Goal: Task Accomplishment & Management: Use online tool/utility

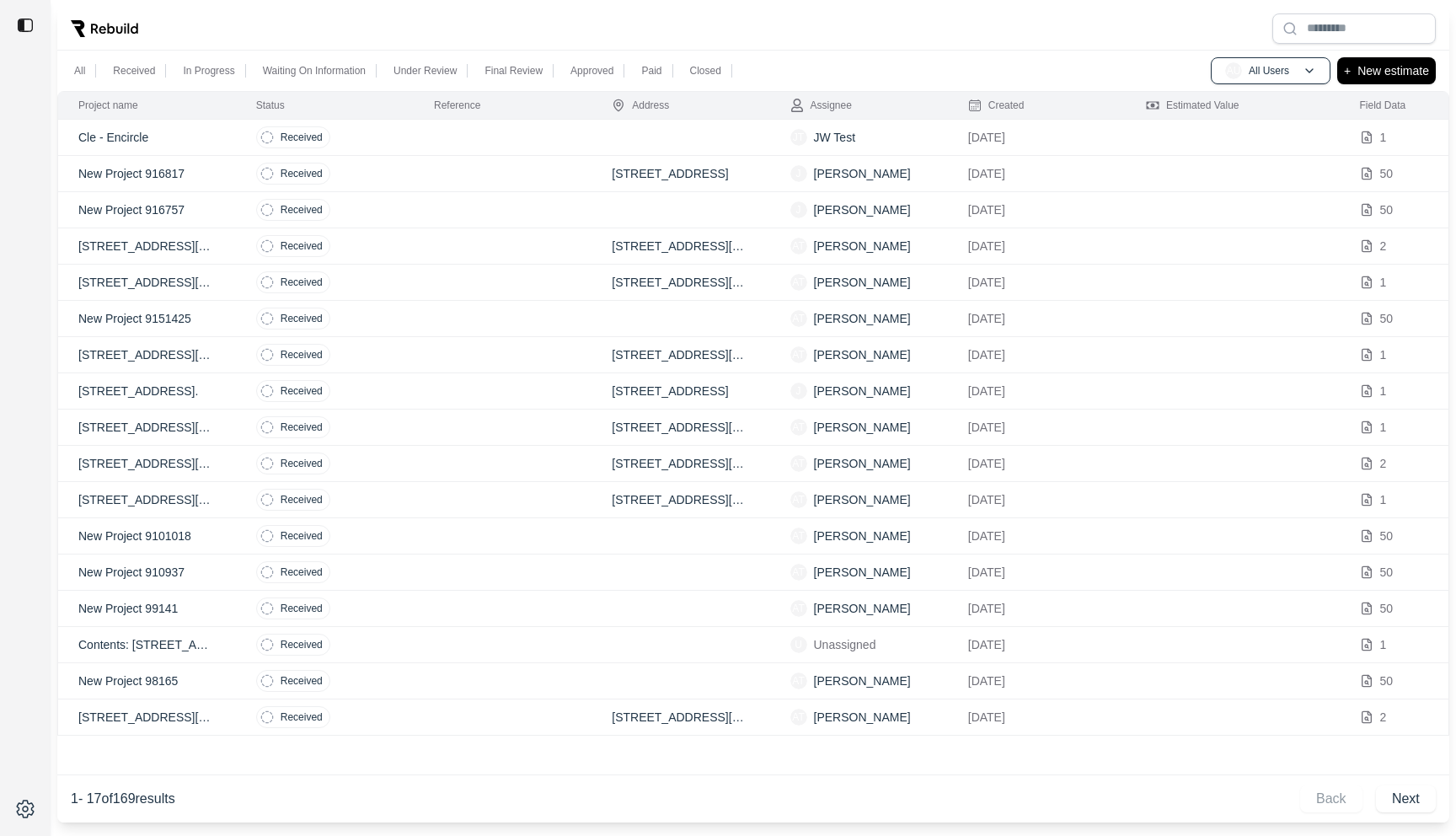
click at [394, 251] on td "Received" at bounding box center [325, 246] width 177 height 36
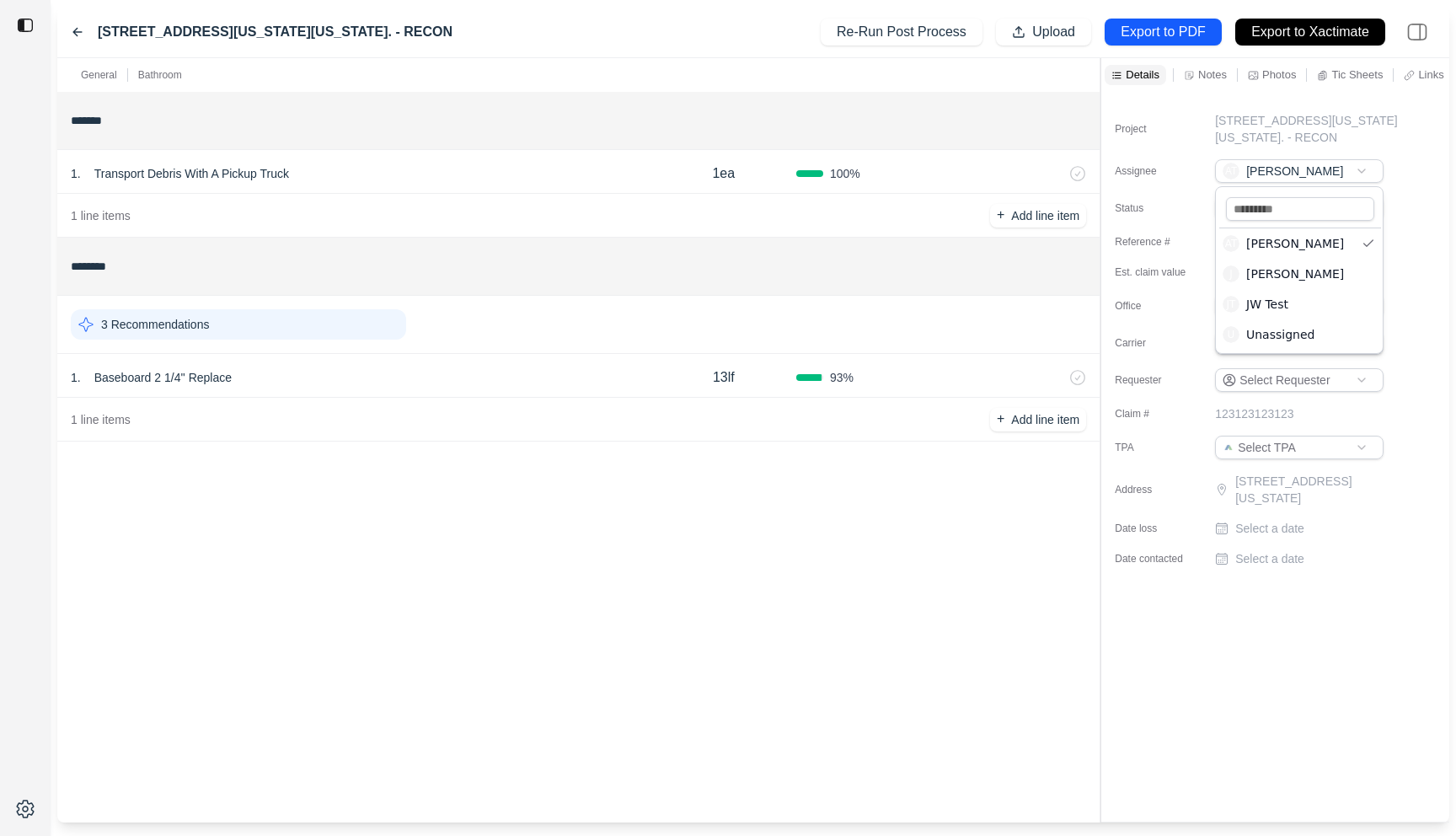
click at [1246, 175] on html "[STREET_ADDRESS][US_STATE][US_STATE]. - RECON Re-Run Post Process Upload Export…" at bounding box center [728, 418] width 1456 height 836
click at [1267, 627] on div "Project 221 Canal Street, New York, New York. - RECON Assignee JT JW Test Statu…" at bounding box center [1275, 457] width 348 height 730
click at [616, 24] on div "221 Canal Street, New York, New York. - RECON Re-Run Post Process Upload Export…" at bounding box center [753, 33] width 1392 height 51
click at [75, 33] on icon at bounding box center [77, 32] width 8 height 8
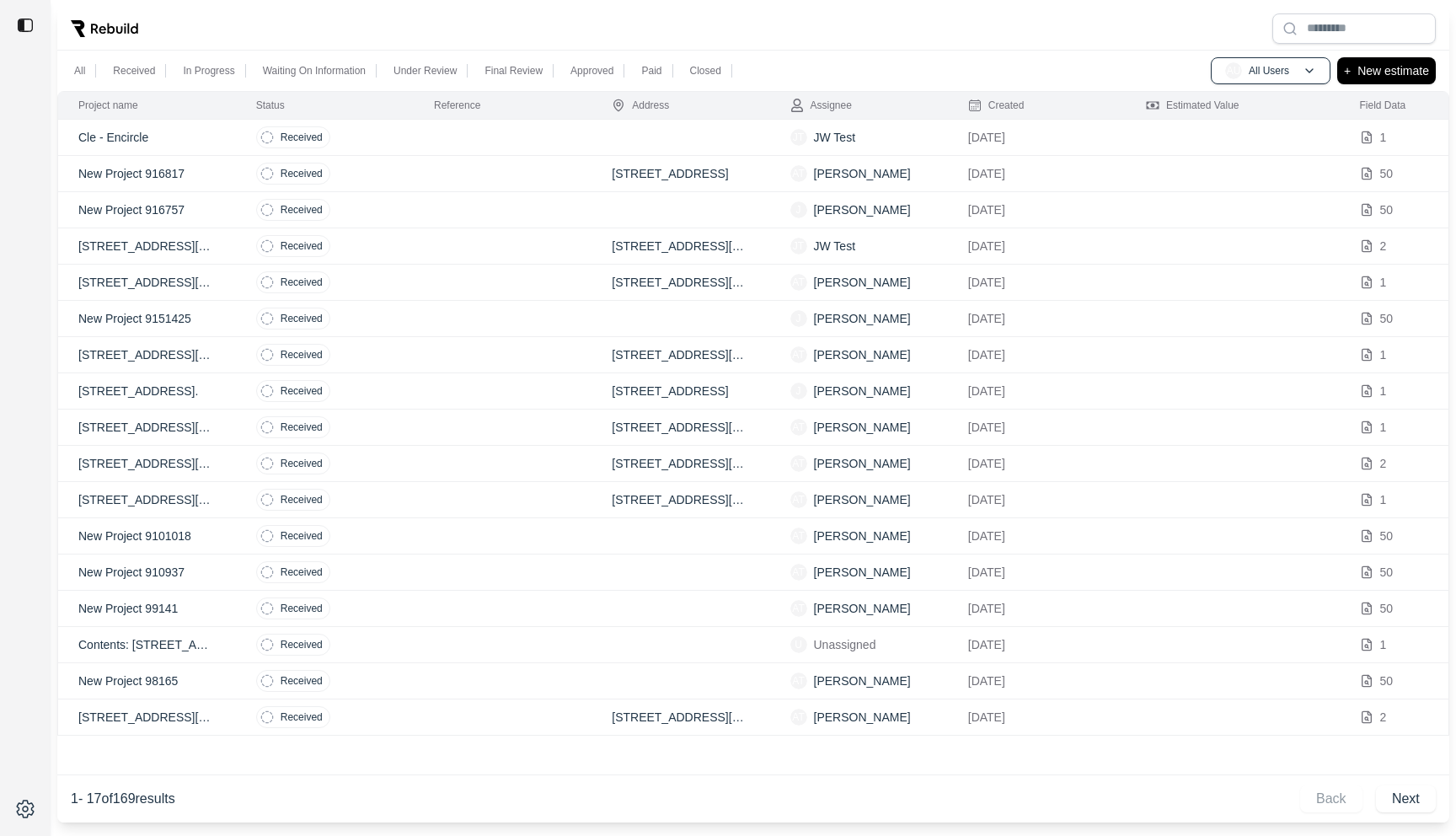
click at [397, 136] on td "Received" at bounding box center [325, 138] width 177 height 36
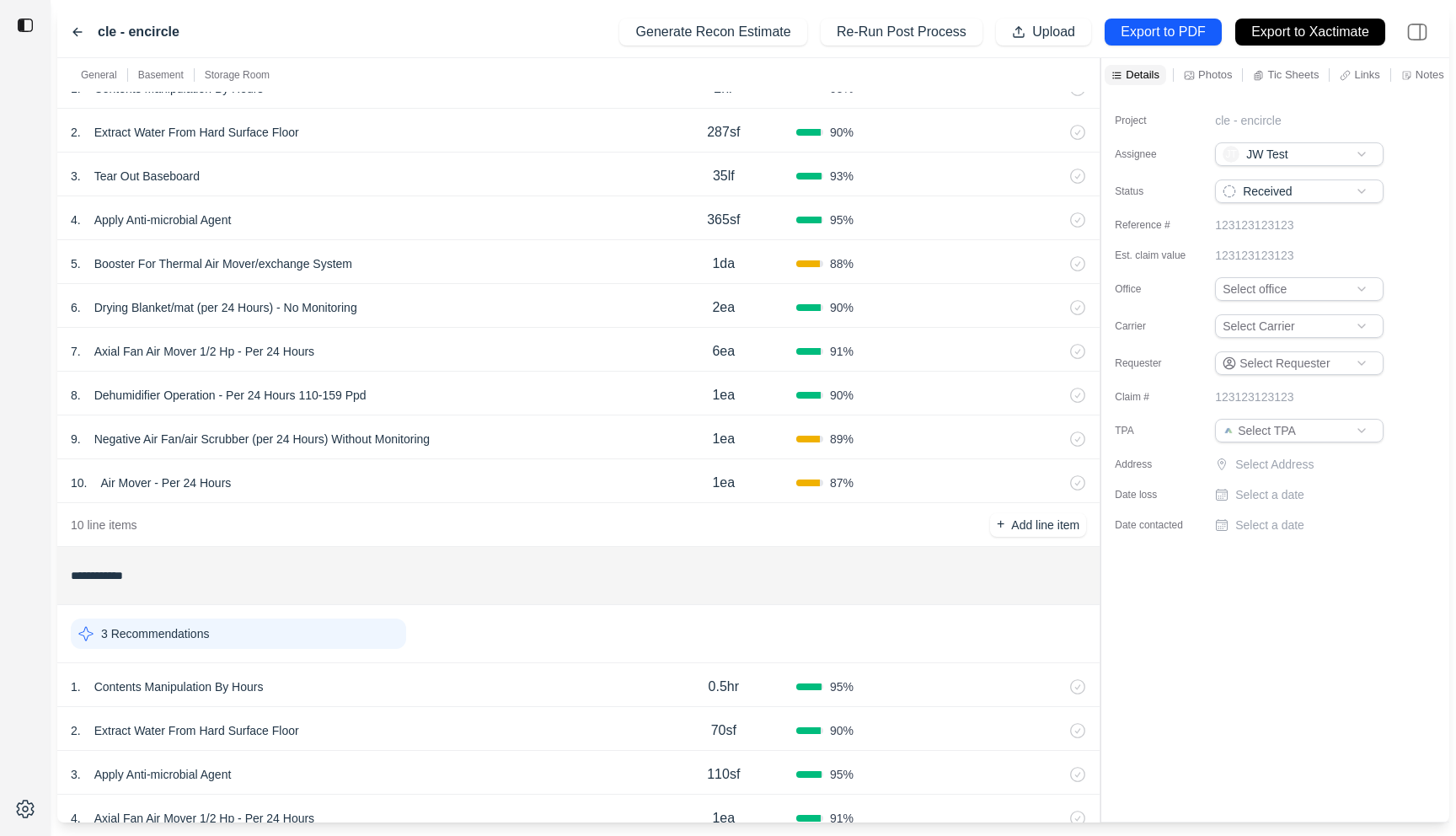
scroll to position [1004, 0]
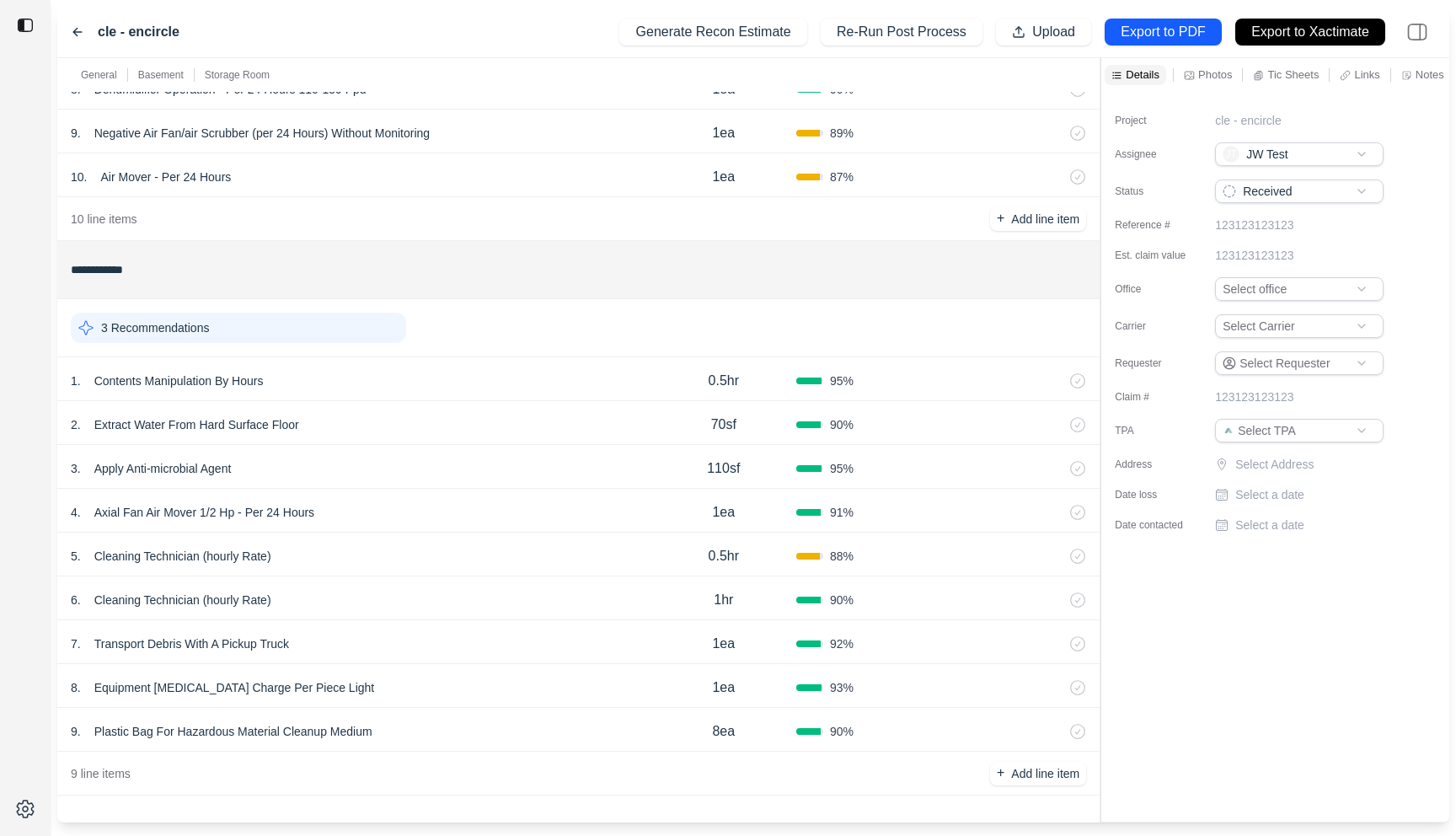
click at [632, 406] on div "2 . Extract Water From Hard Surface Floor 70sf 90 %" at bounding box center [578, 422] width 1043 height 43
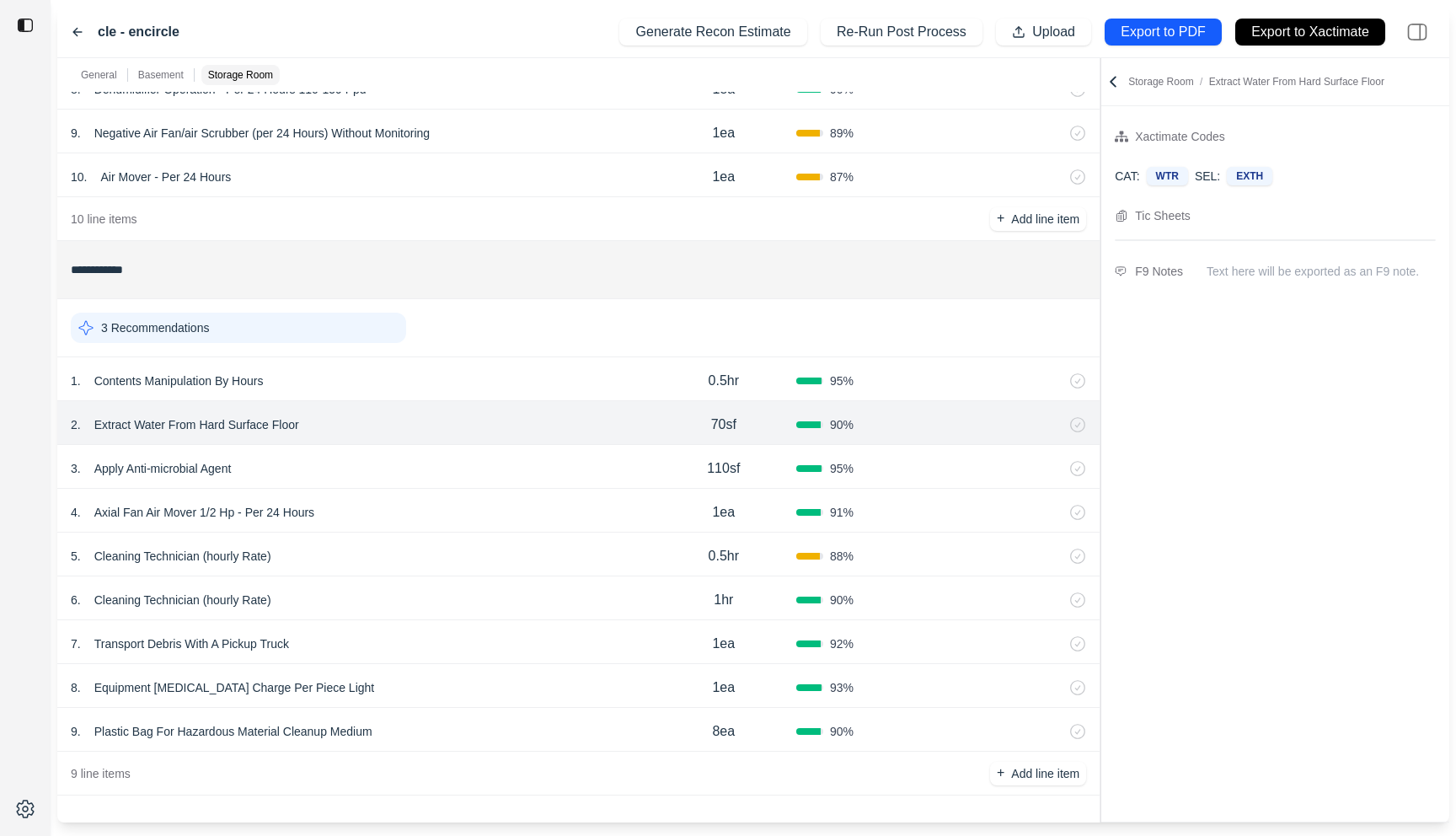
click at [632, 398] on div "1 . Contents Manipulation By Hours 0.5hr 95 %" at bounding box center [578, 379] width 1043 height 43
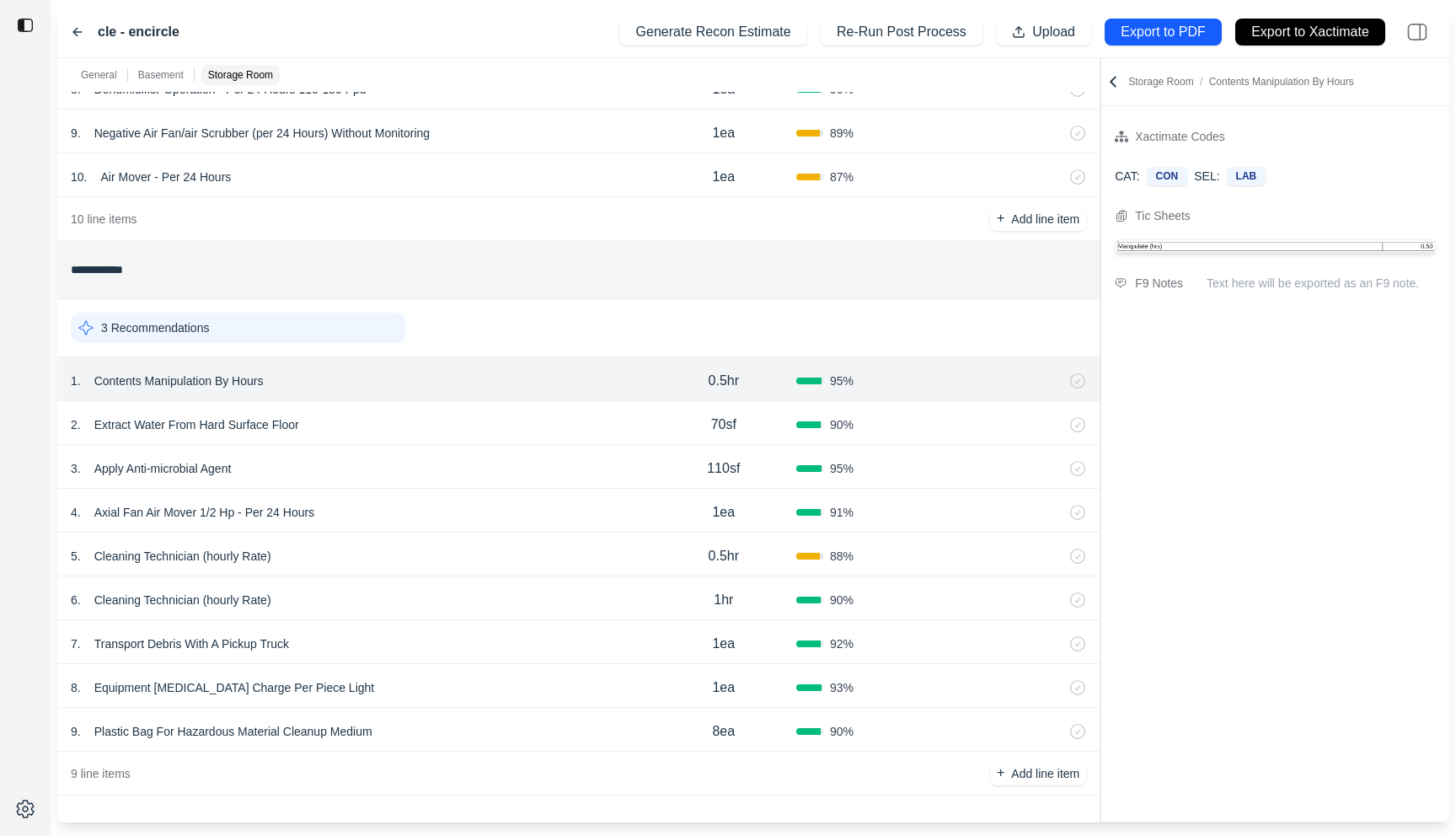
click at [75, 27] on icon at bounding box center [77, 31] width 13 height 13
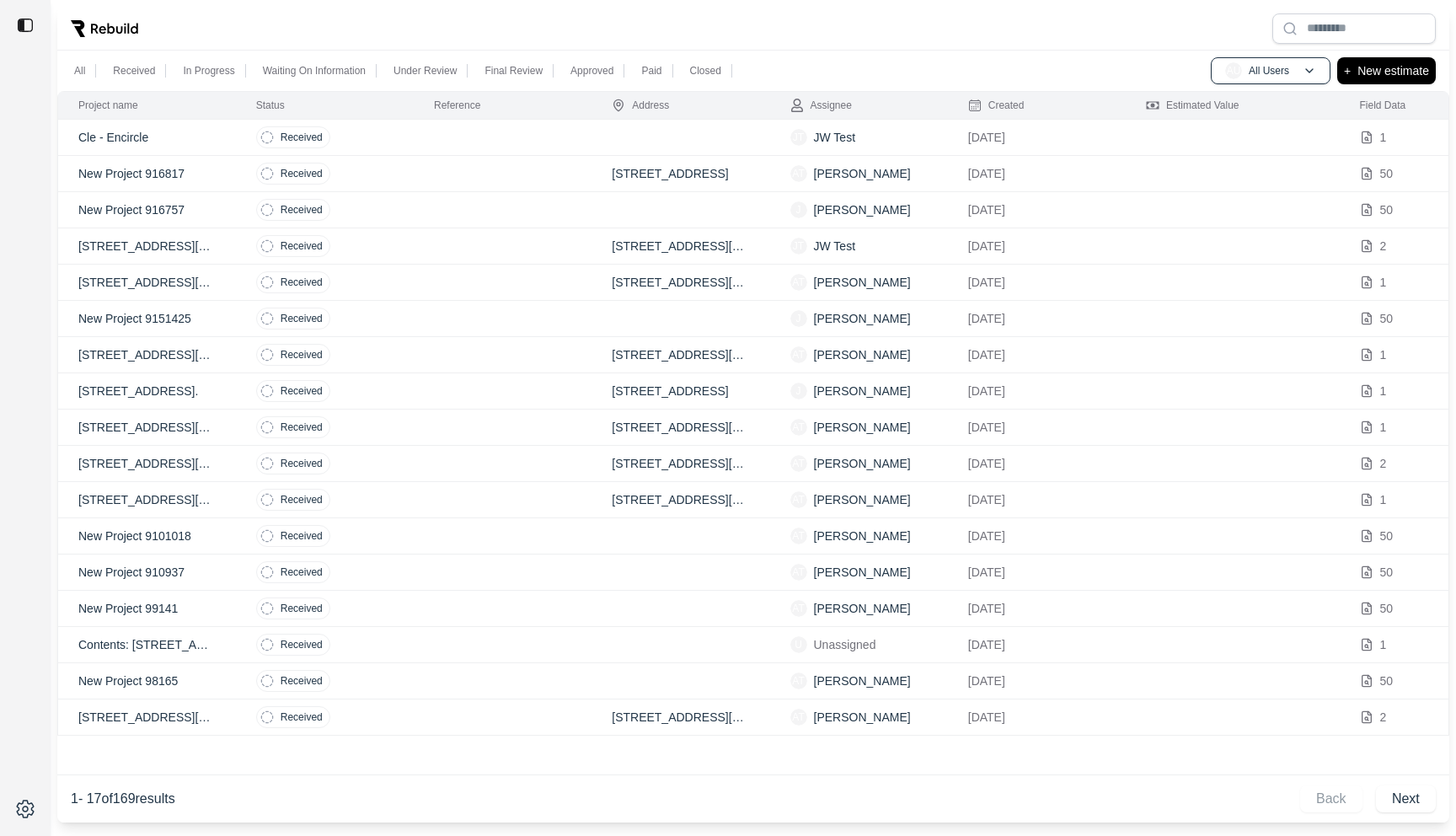
click at [443, 147] on td at bounding box center [502, 138] width 177 height 36
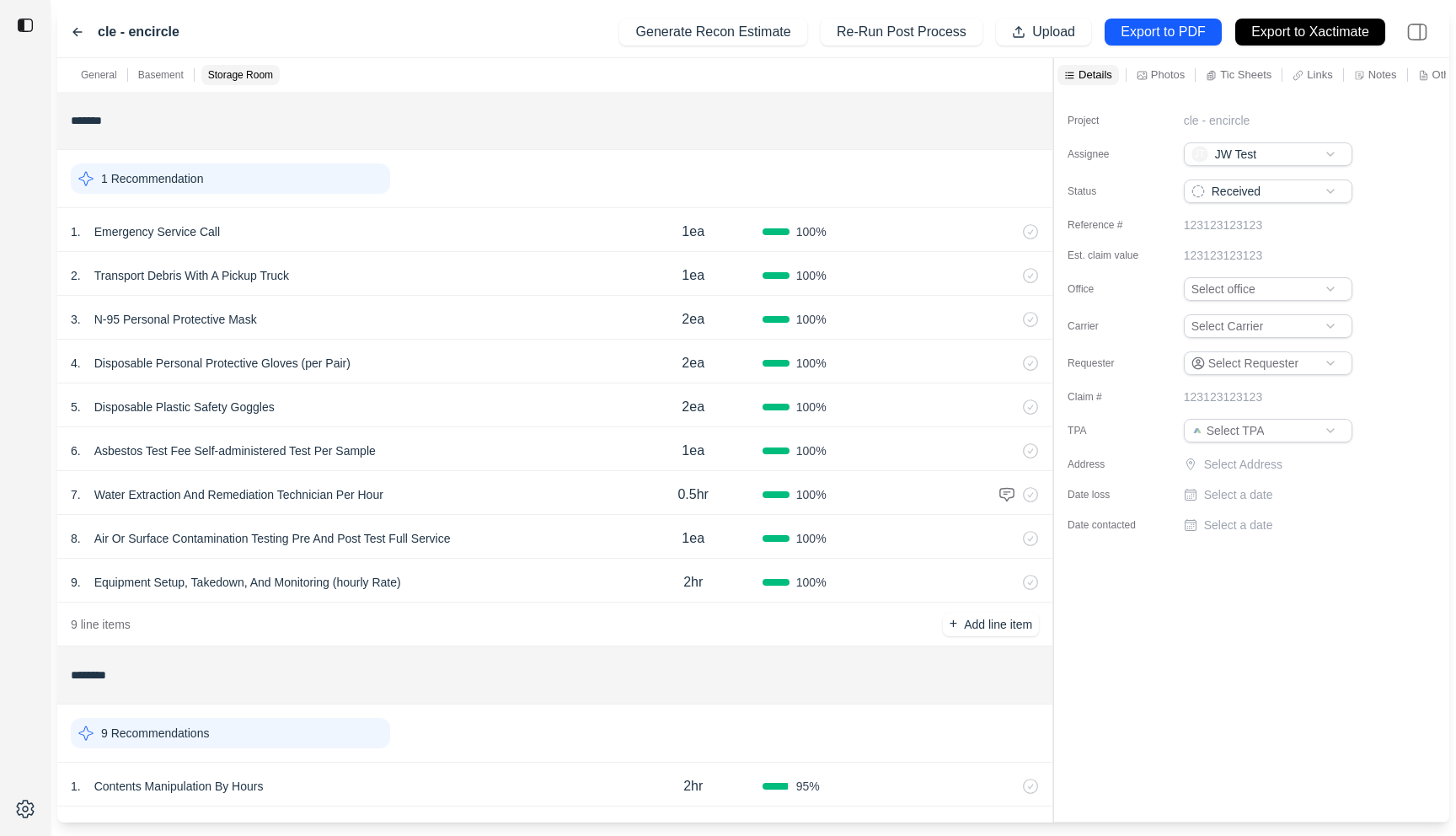
click at [1053, 106] on div at bounding box center [1053, 440] width 1 height 764
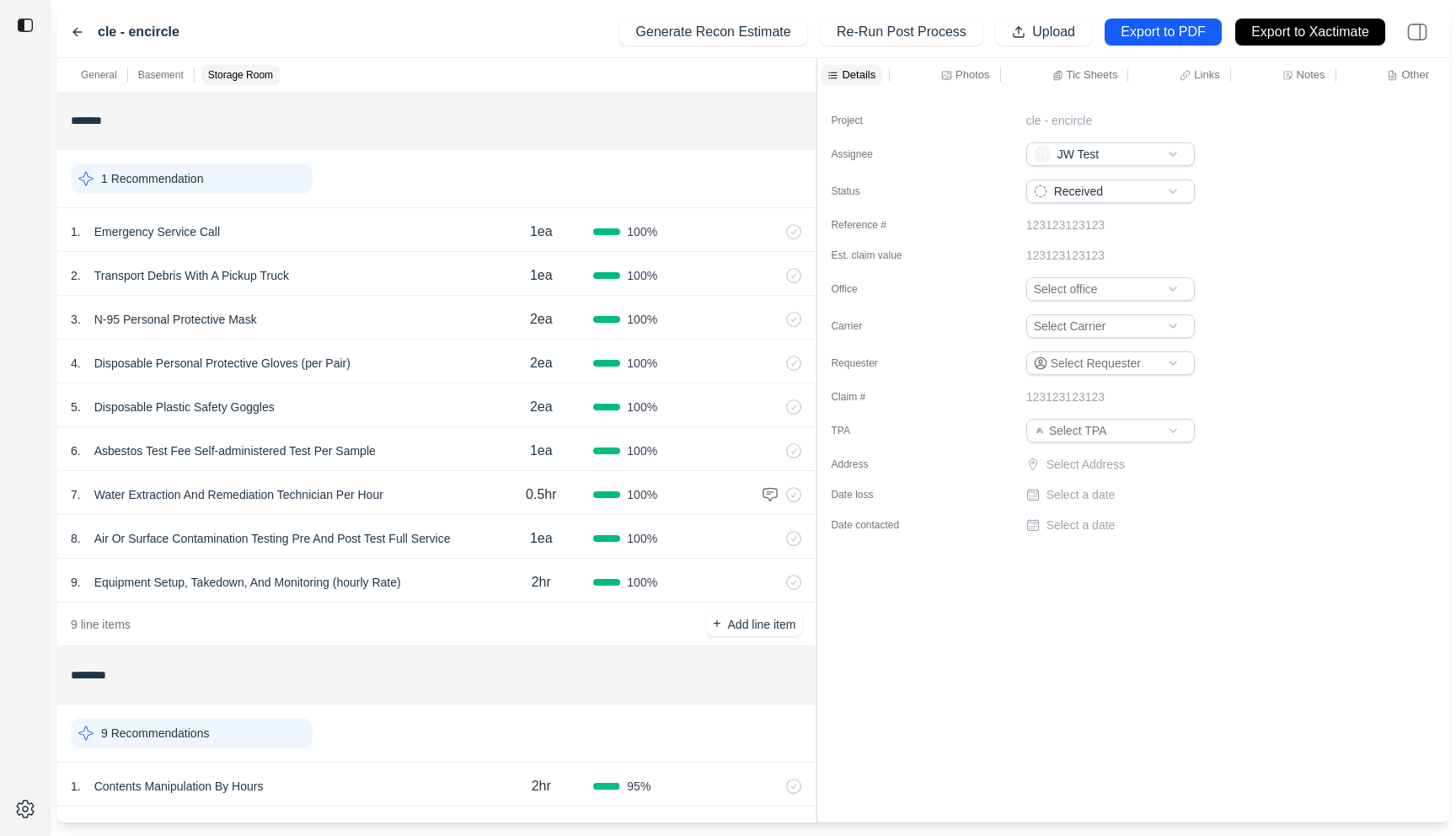
click at [1288, 73] on icon at bounding box center [1287, 75] width 11 height 11
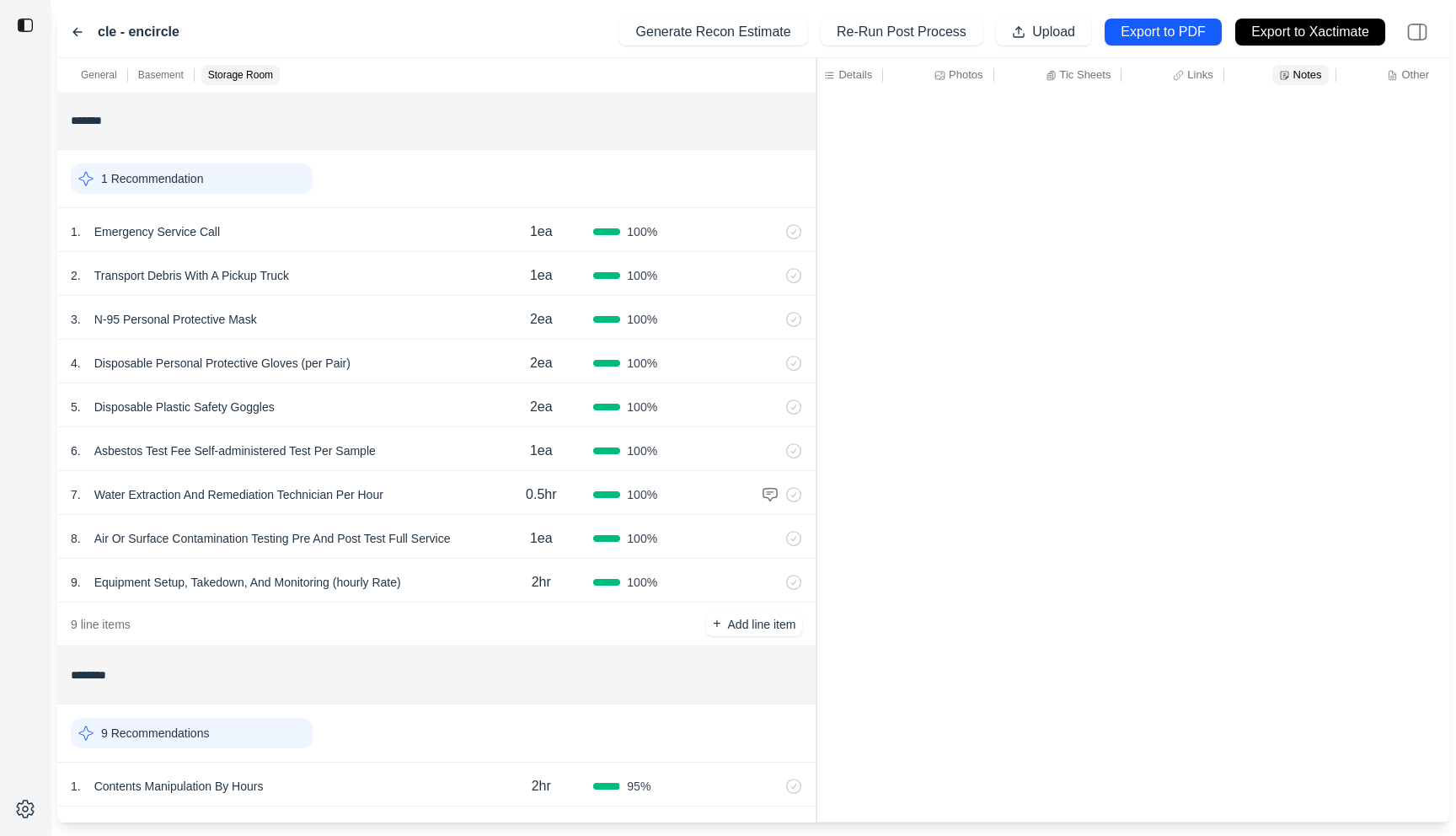
click at [1077, 79] on p "Tic Sheets" at bounding box center [1086, 75] width 51 height 14
click at [1422, 71] on p "Other" at bounding box center [1414, 75] width 28 height 14
click at [1073, 68] on p "Tic Sheets" at bounding box center [1086, 75] width 51 height 14
click at [1421, 72] on p "Other" at bounding box center [1414, 75] width 28 height 14
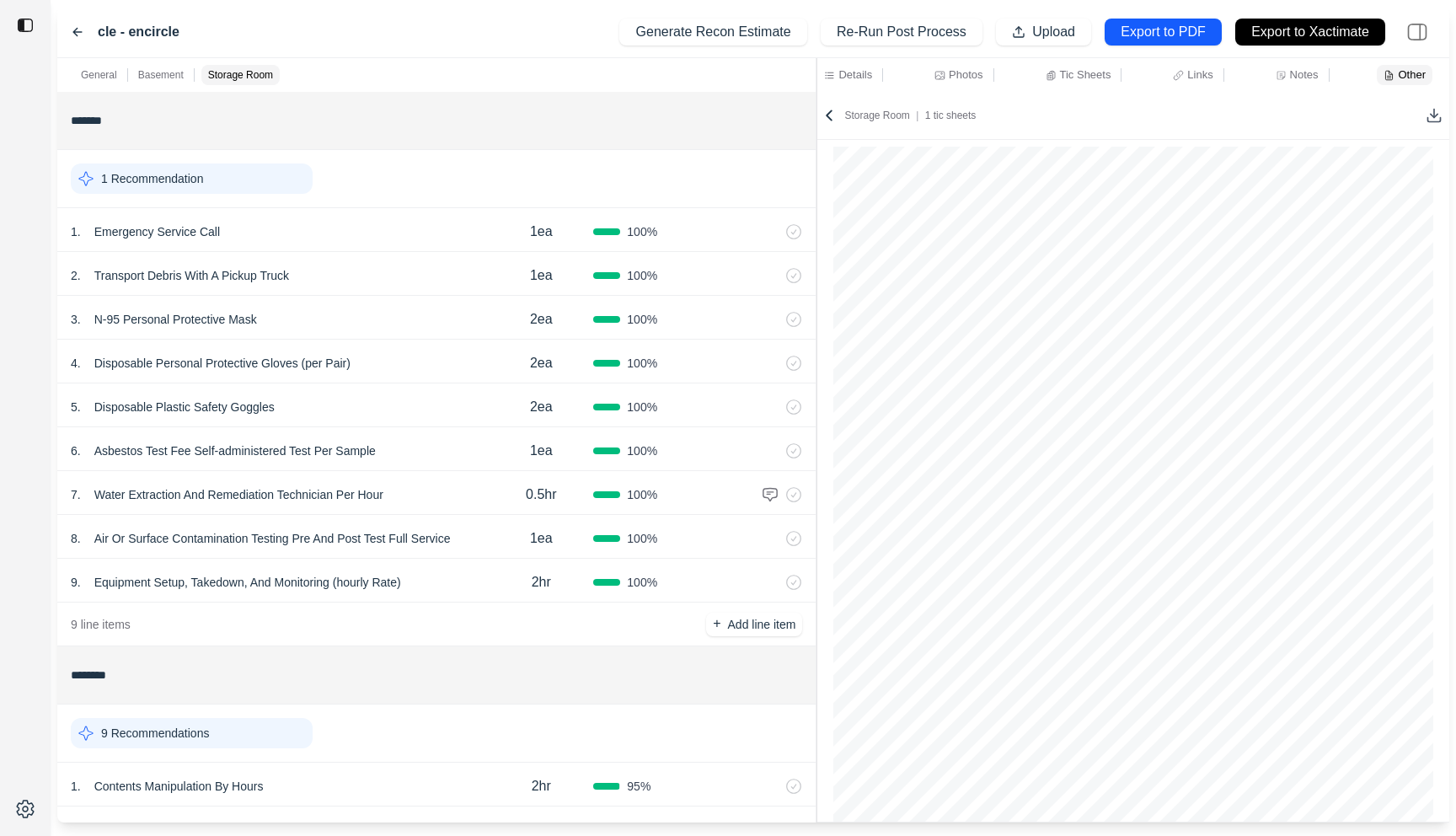
click at [861, 75] on p "Details" at bounding box center [855, 75] width 34 height 14
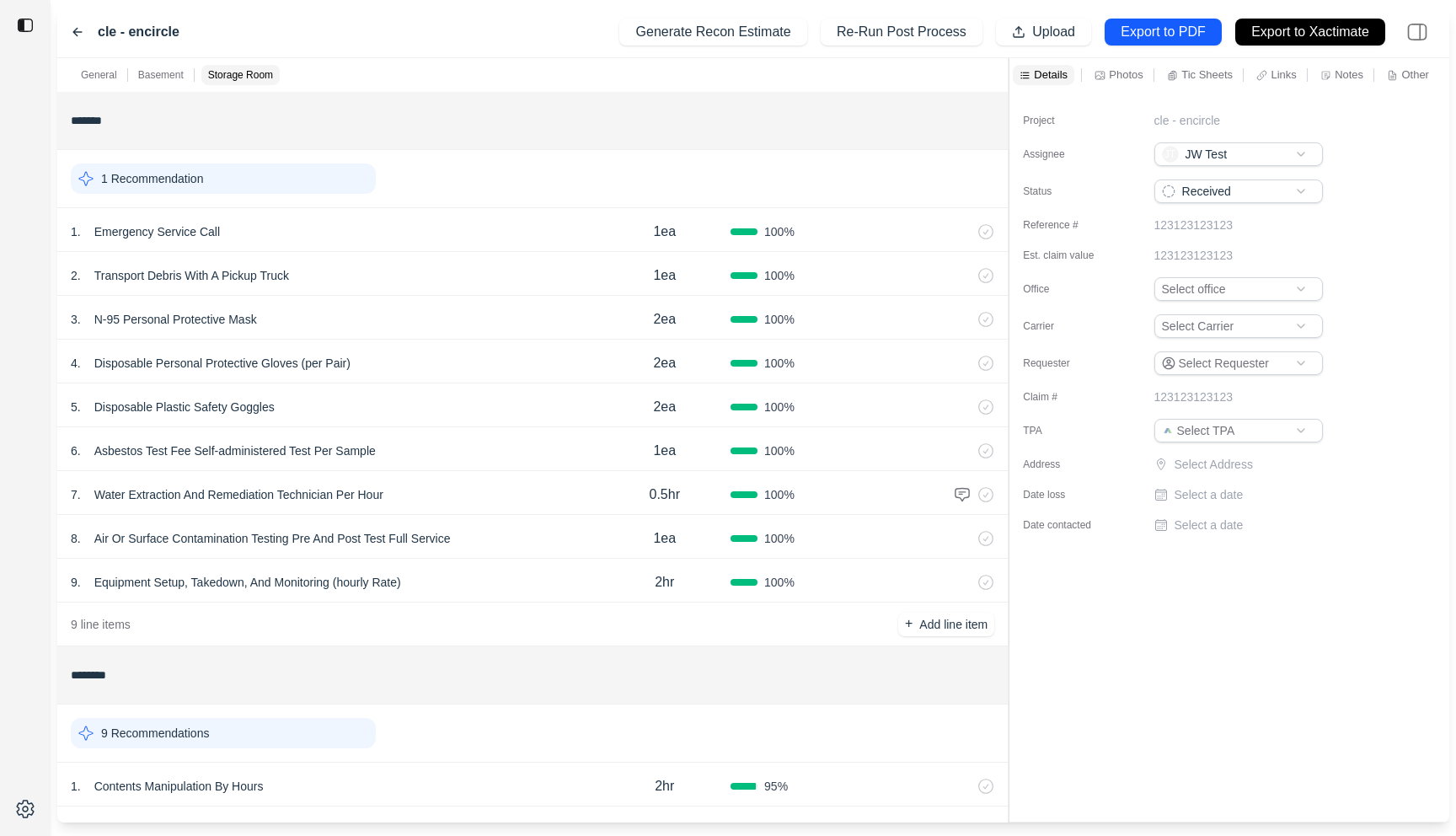
click at [1010, 99] on div "General Basement Storage Room ******* 1 Recommendation 1 . Emergency Service Ca…" at bounding box center [753, 440] width 1392 height 764
click at [1183, 75] on p "Tic Sheets" at bounding box center [1207, 75] width 51 height 14
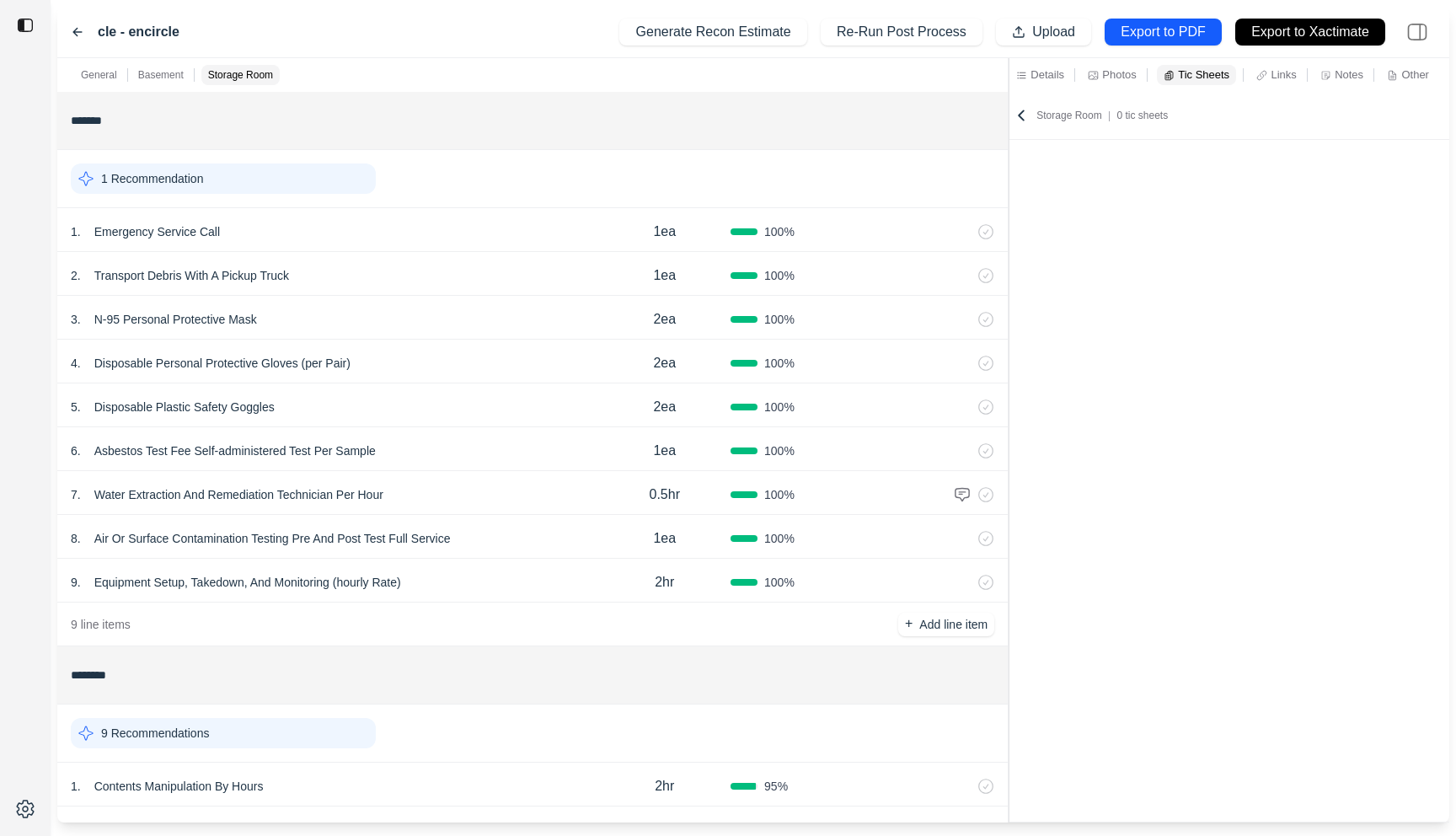
click at [1406, 76] on p "Other" at bounding box center [1414, 75] width 28 height 14
click at [1183, 73] on p "Tic Sheets" at bounding box center [1200, 75] width 51 height 14
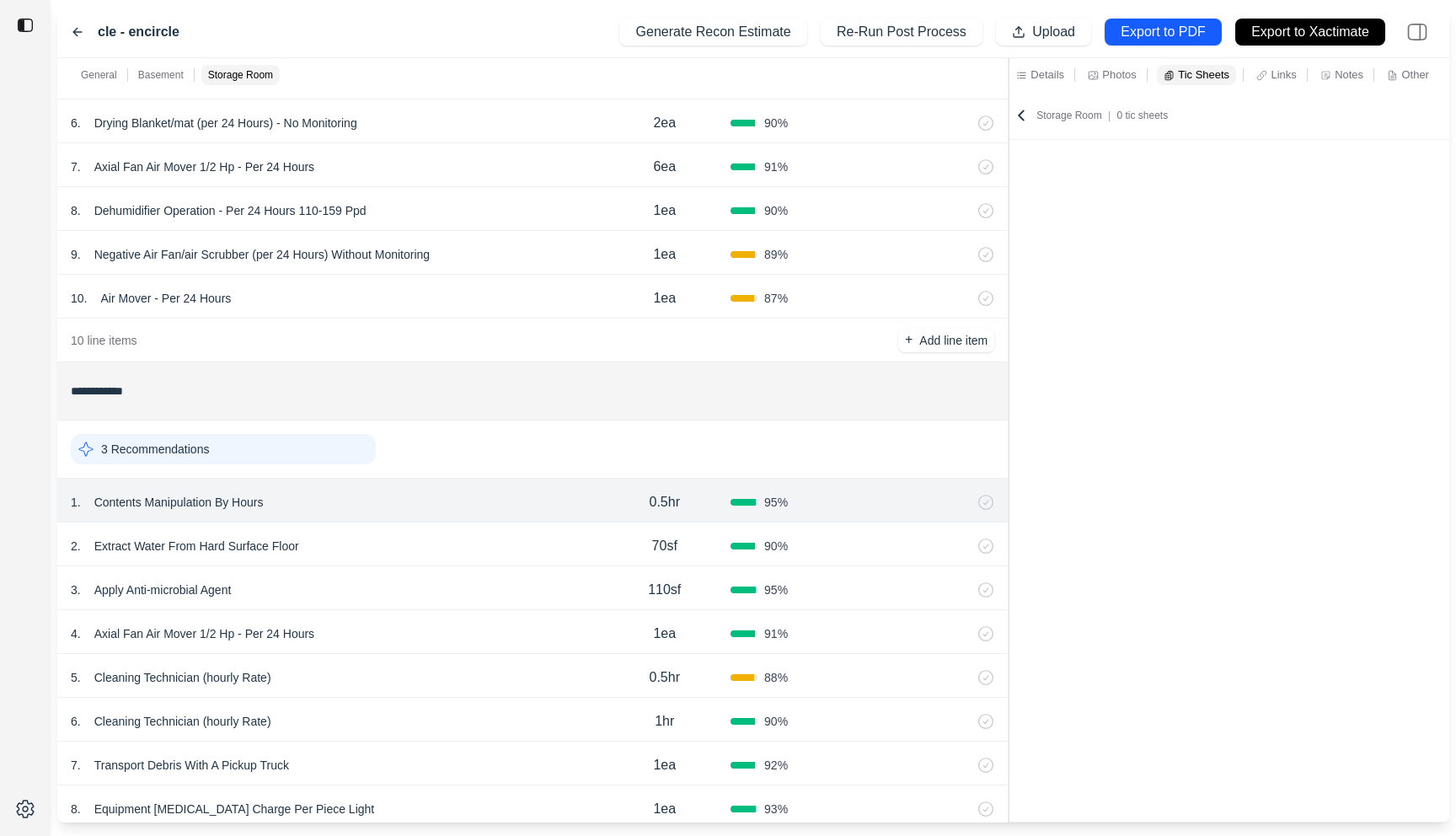
scroll to position [1004, 0]
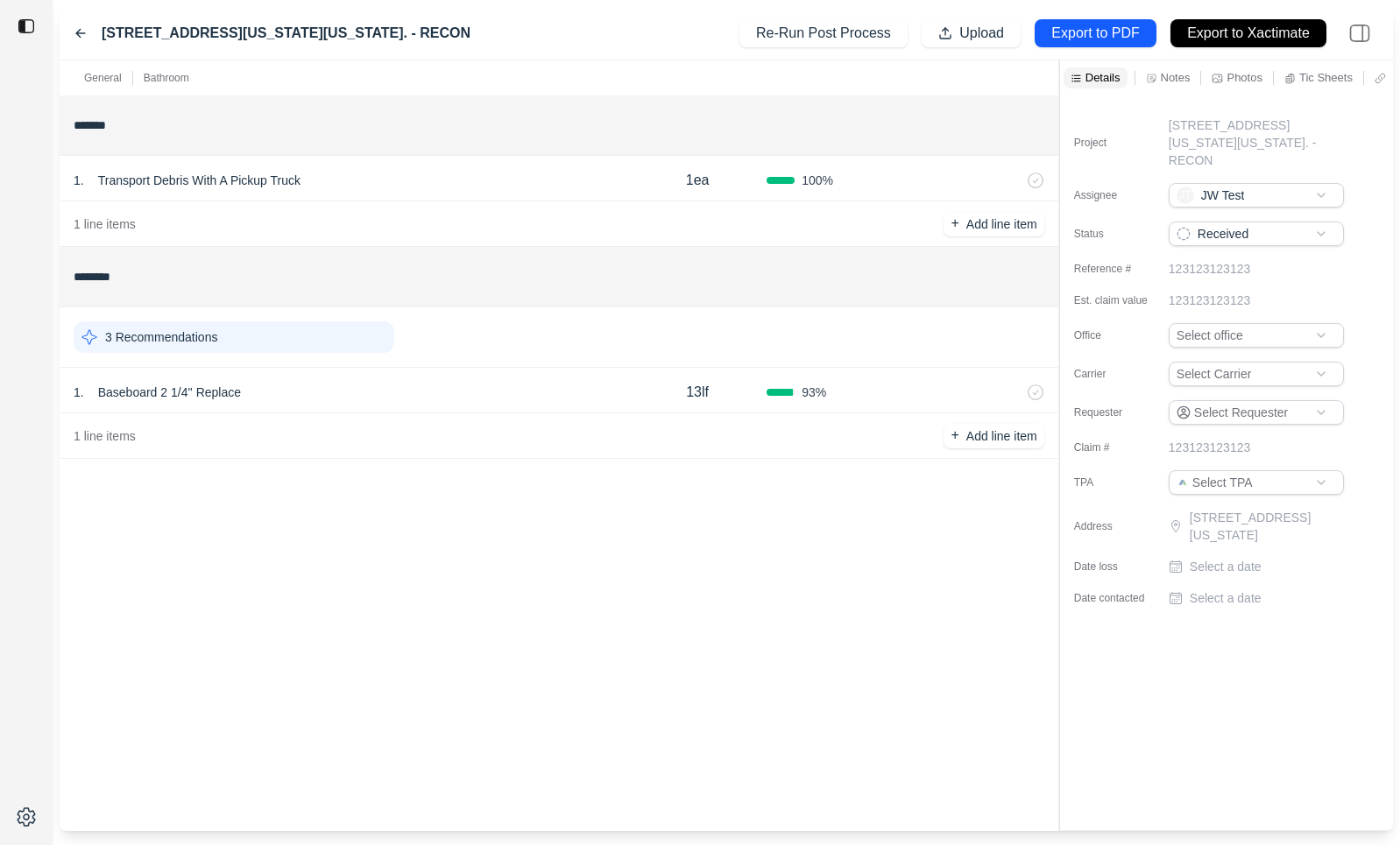
click at [425, 365] on div "3 Recommendations" at bounding box center [559, 338] width 999 height 61
click at [425, 385] on div "1 . Baseboard 2 1/4'' Replace" at bounding box center [351, 392] width 555 height 25
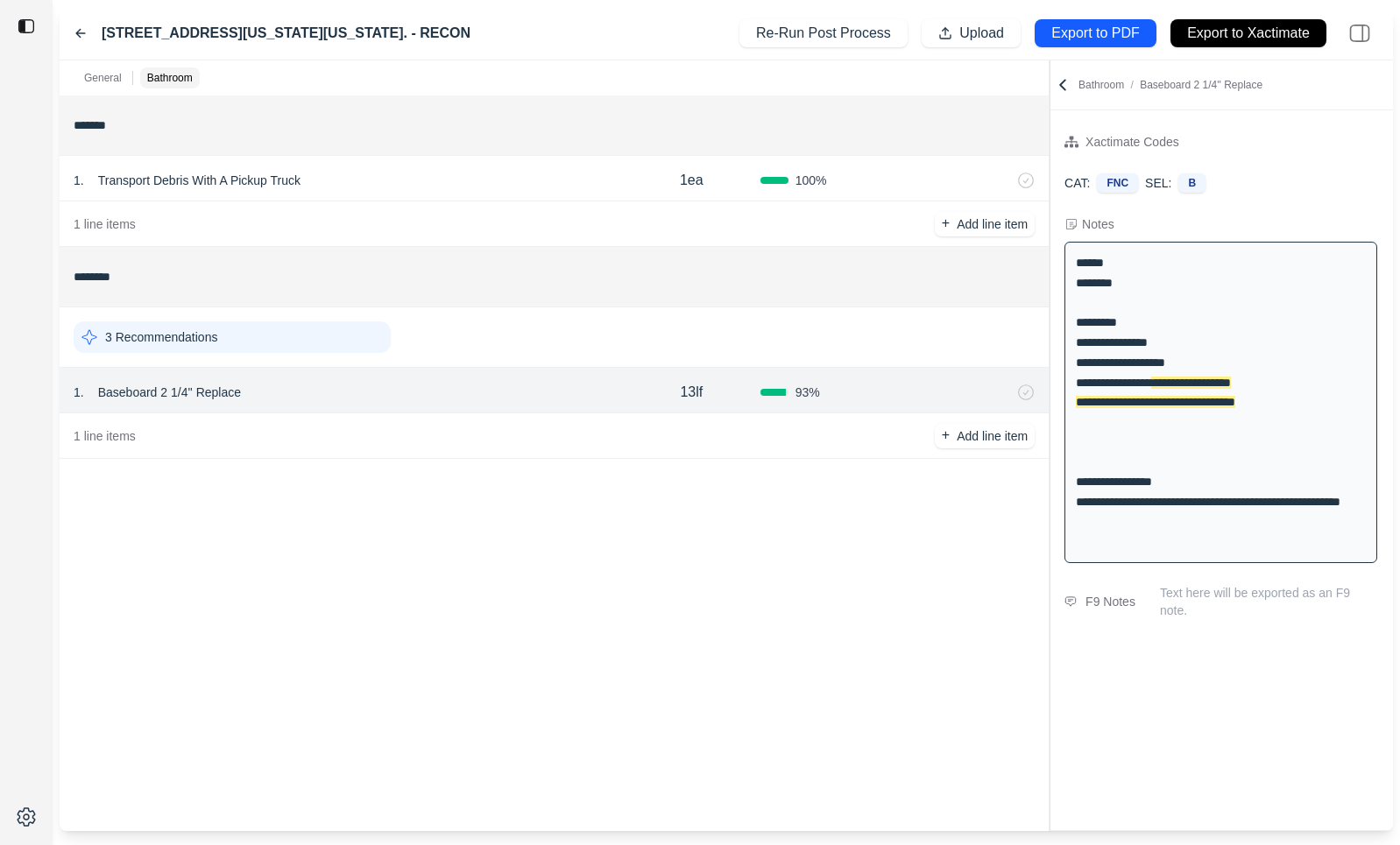
click at [1050, 354] on div at bounding box center [1050, 446] width 1 height 771
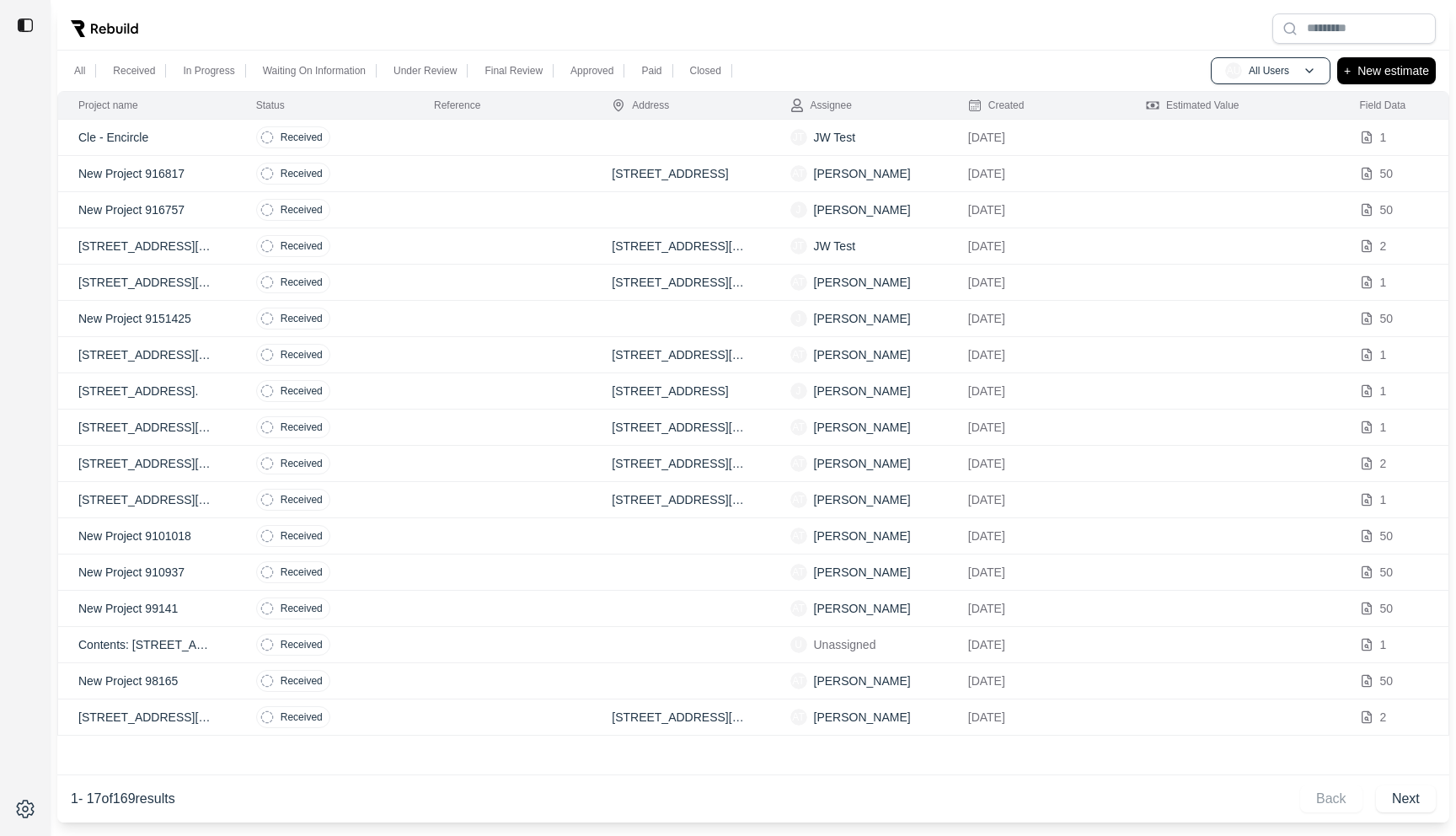
click at [466, 133] on td at bounding box center [502, 138] width 177 height 36
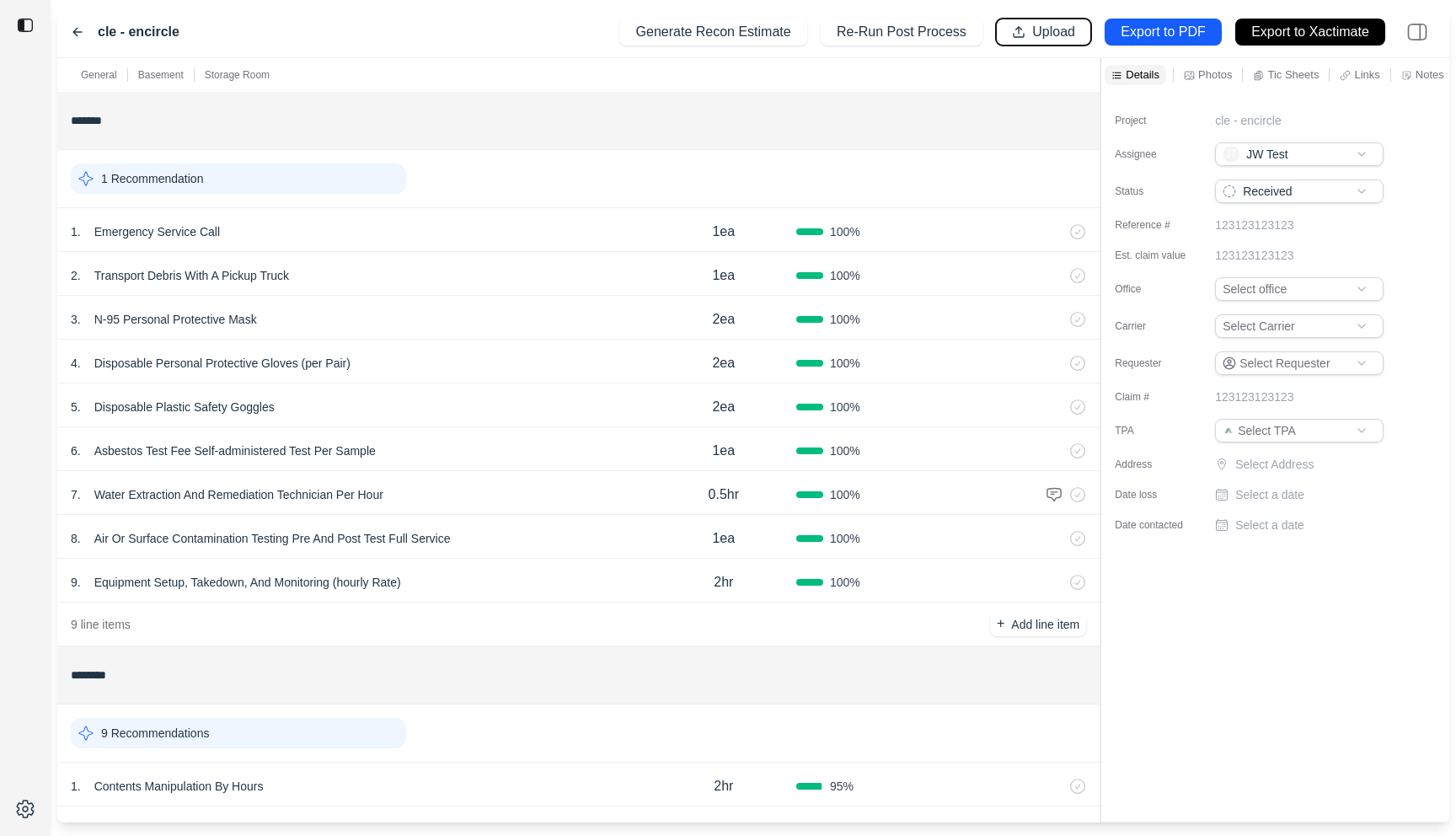
click at [1057, 39] on p "Upload" at bounding box center [1053, 33] width 43 height 20
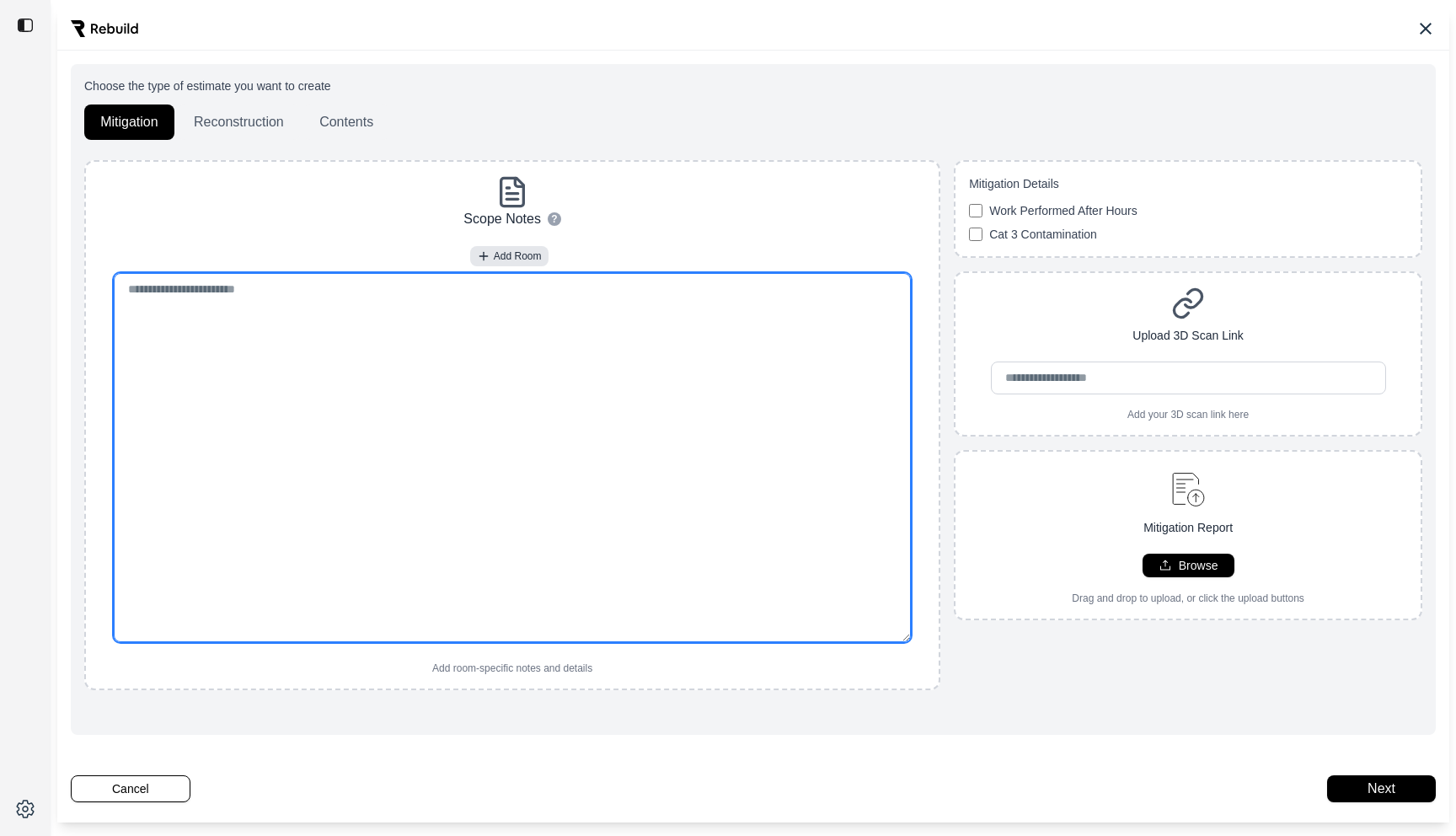
click at [628, 365] on textarea at bounding box center [512, 458] width 797 height 369
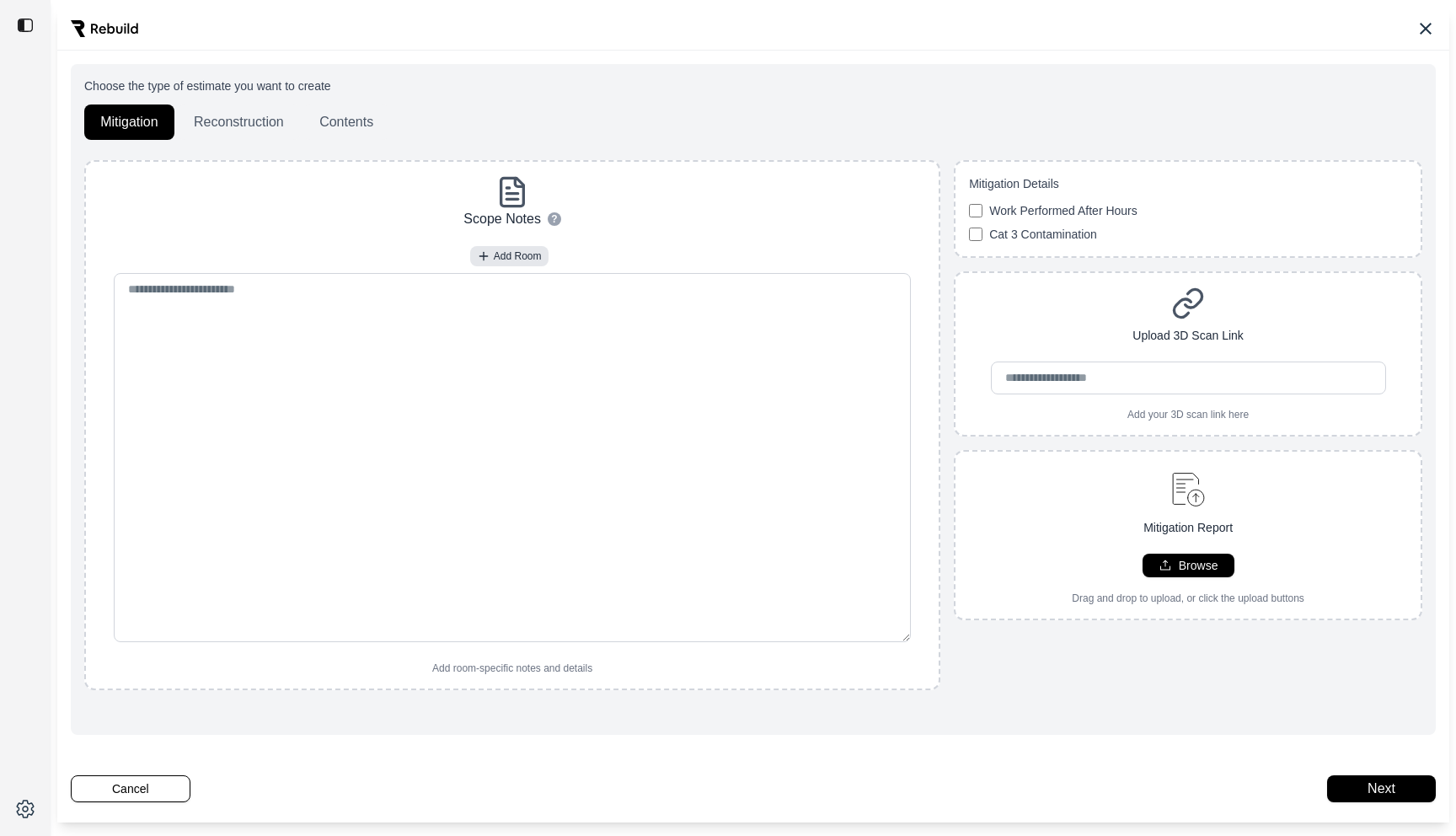
click at [640, 244] on div "Scope Notes ? How to use: • To add a new room, type out the room name followed …" at bounding box center [512, 425] width 839 height 500
click at [110, 786] on button "Cancel" at bounding box center [130, 789] width 120 height 27
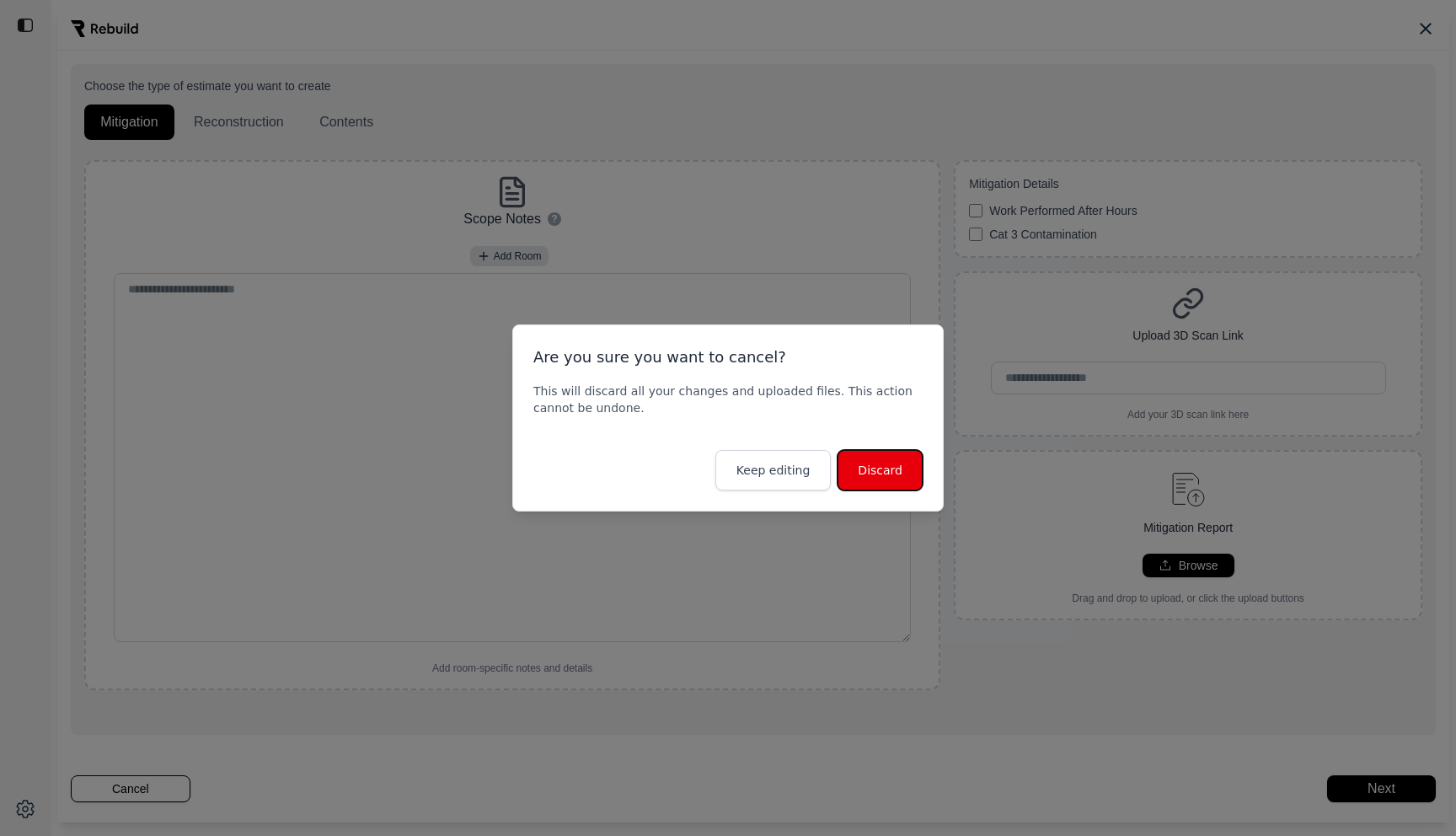
click at [870, 467] on button "Discard" at bounding box center [880, 470] width 85 height 41
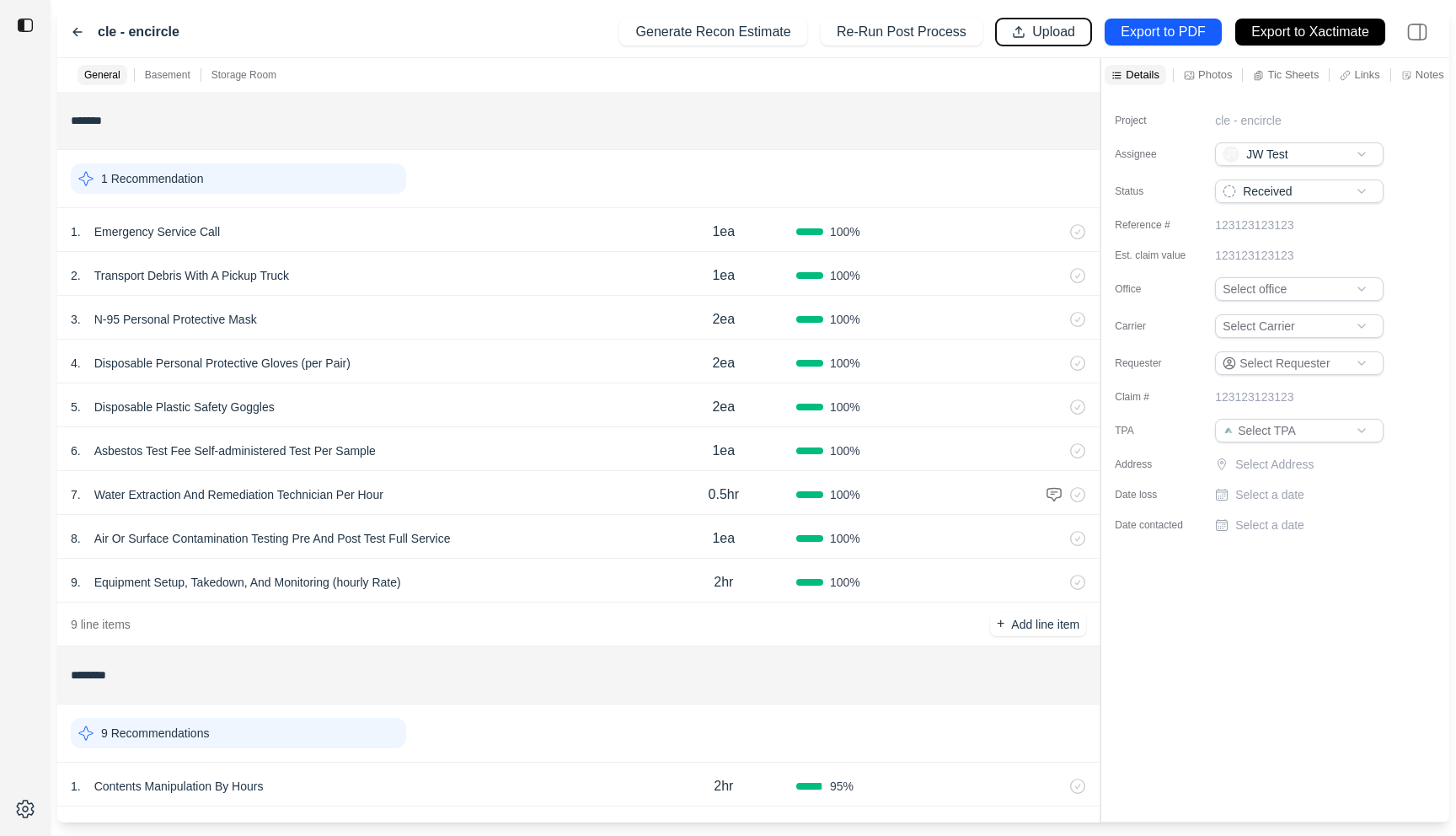
click at [1051, 33] on p "Upload" at bounding box center [1053, 33] width 43 height 20
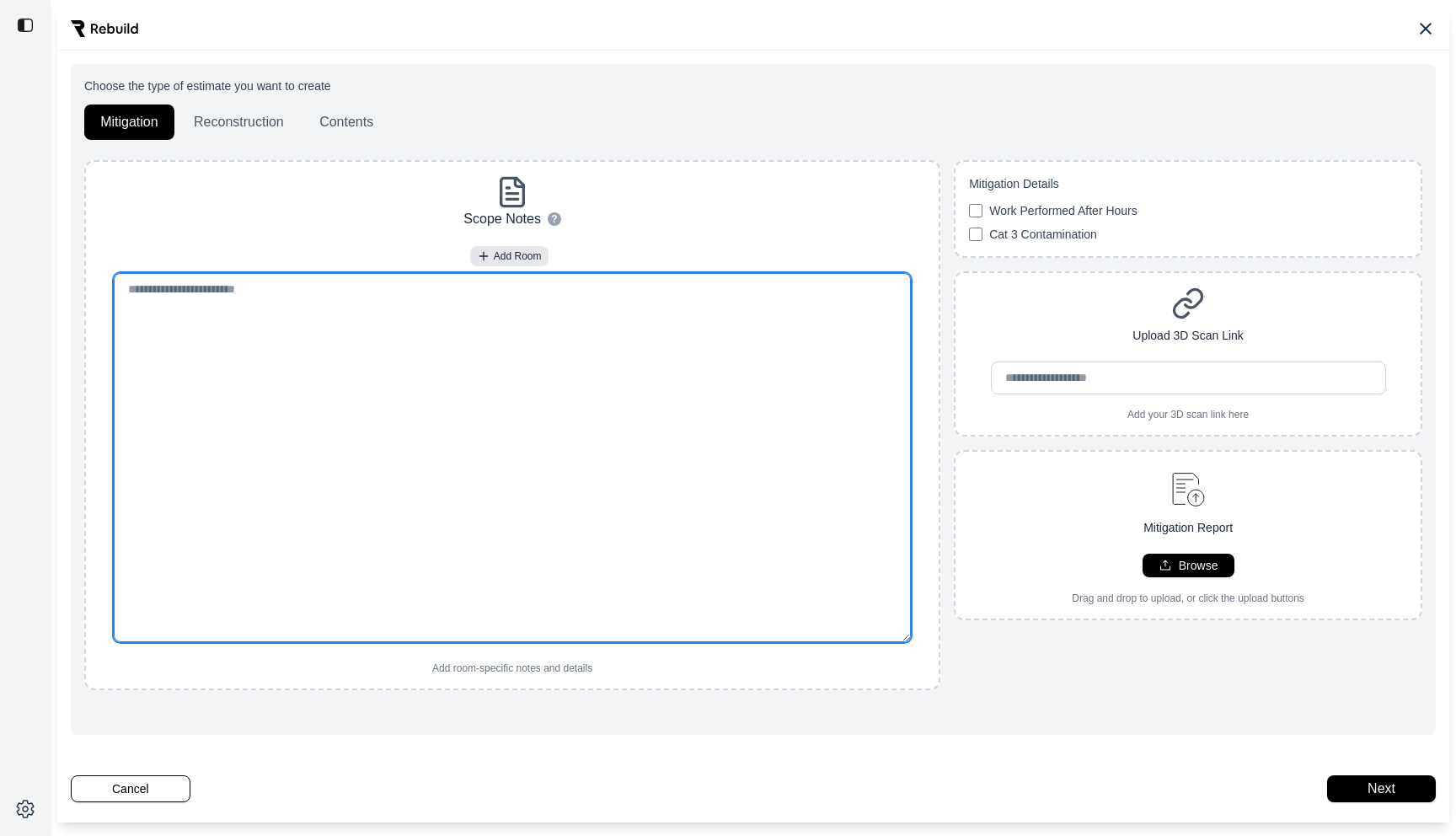
click at [451, 327] on textarea at bounding box center [512, 458] width 797 height 369
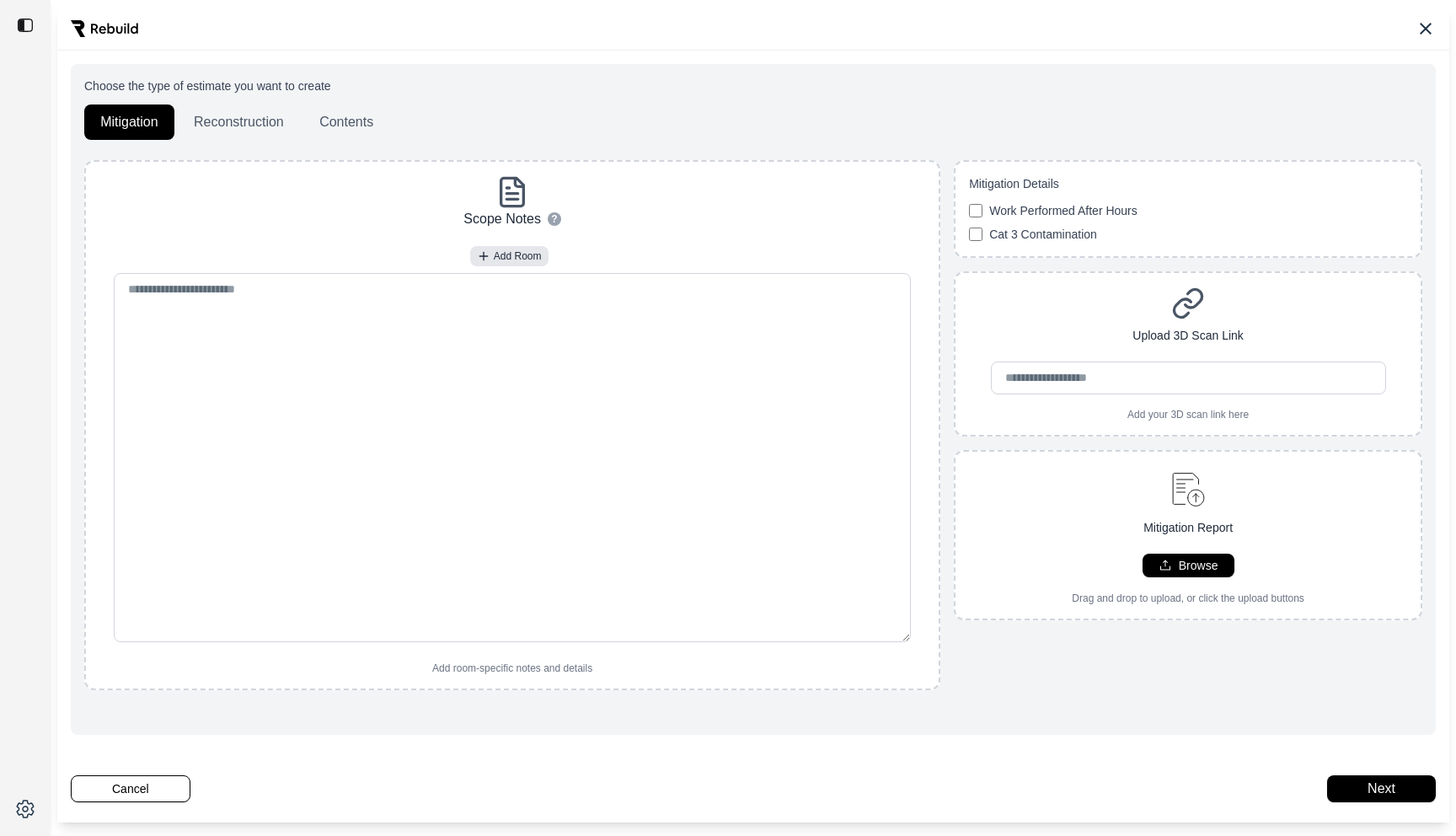
click at [304, 224] on div "Scope Notes ? How to use: • To add a new room, type out the room name followed …" at bounding box center [512, 425] width 839 height 500
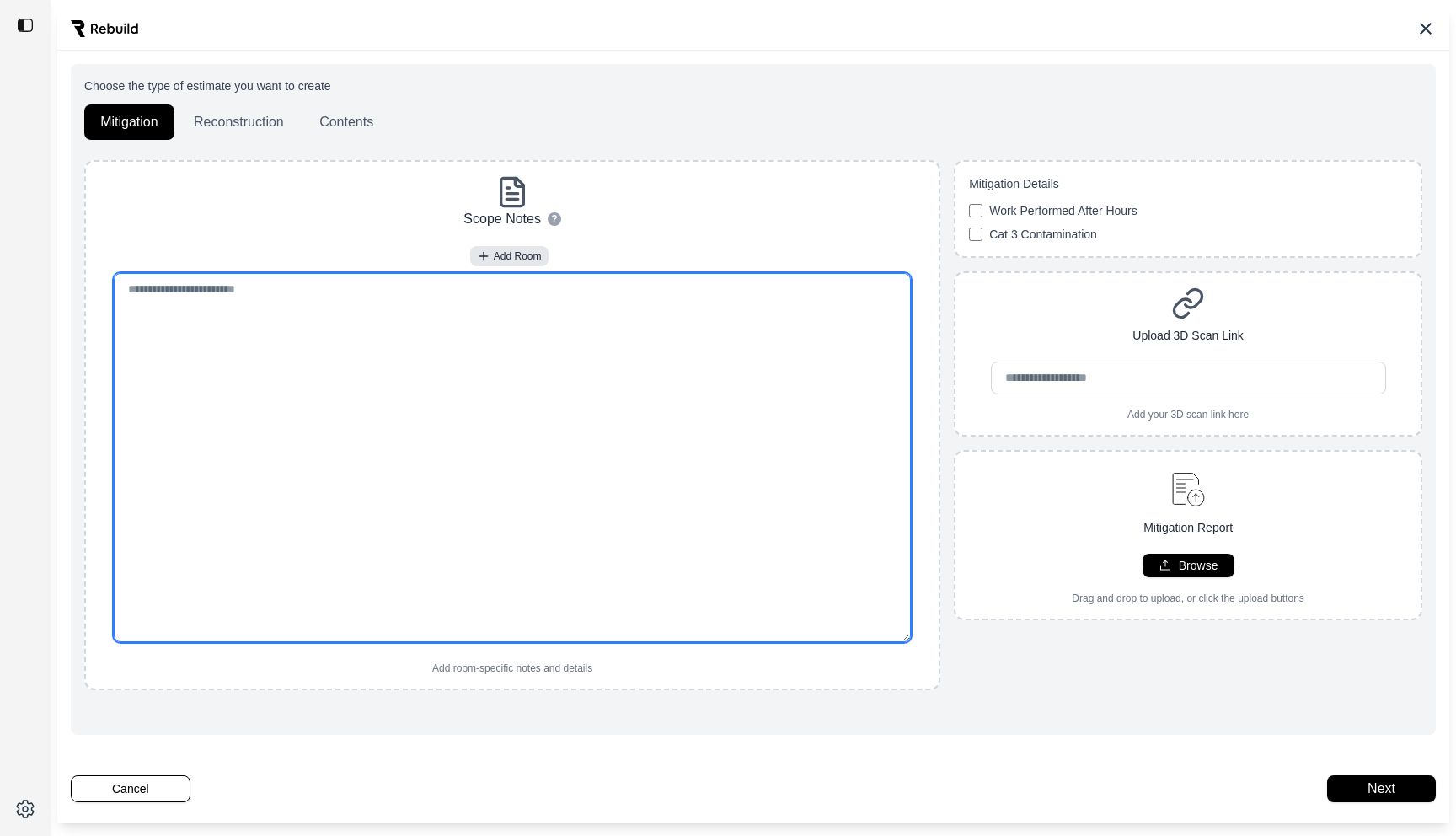
click at [293, 326] on textarea at bounding box center [512, 458] width 797 height 369
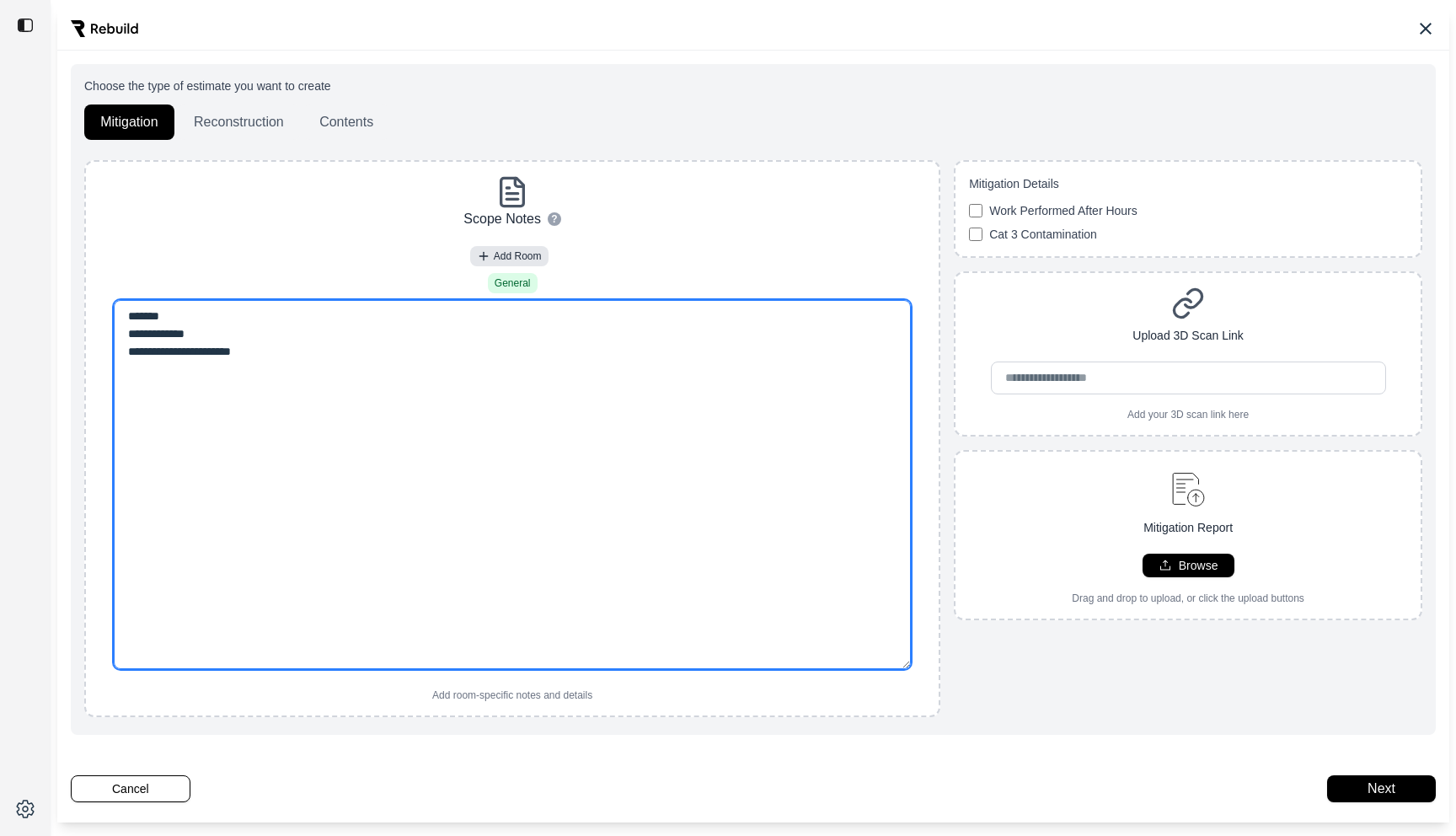
type textarea "**********"
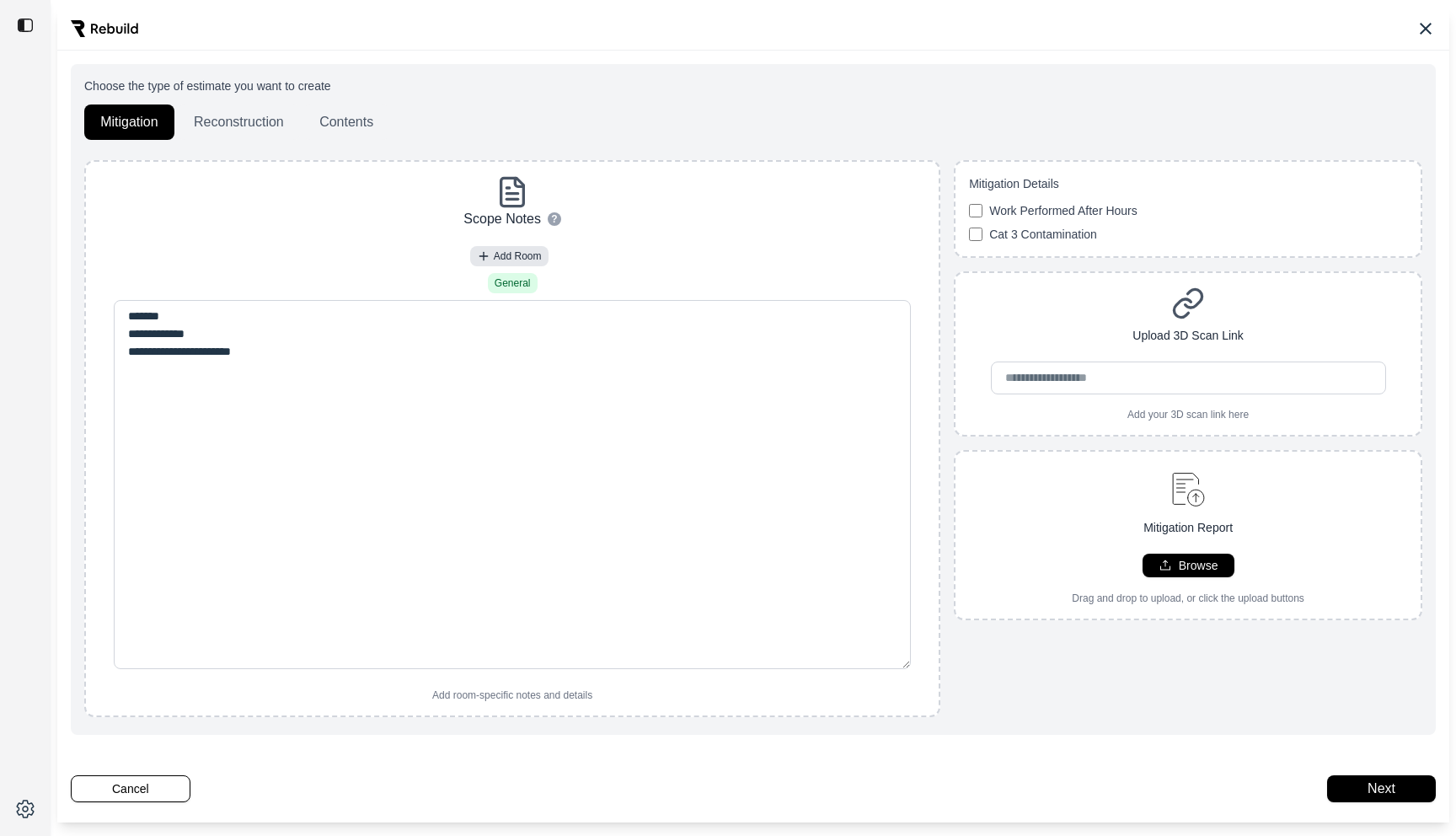
click at [282, 240] on div "**********" at bounding box center [512, 438] width 839 height 526
click at [1356, 793] on button "Next" at bounding box center [1381, 789] width 108 height 27
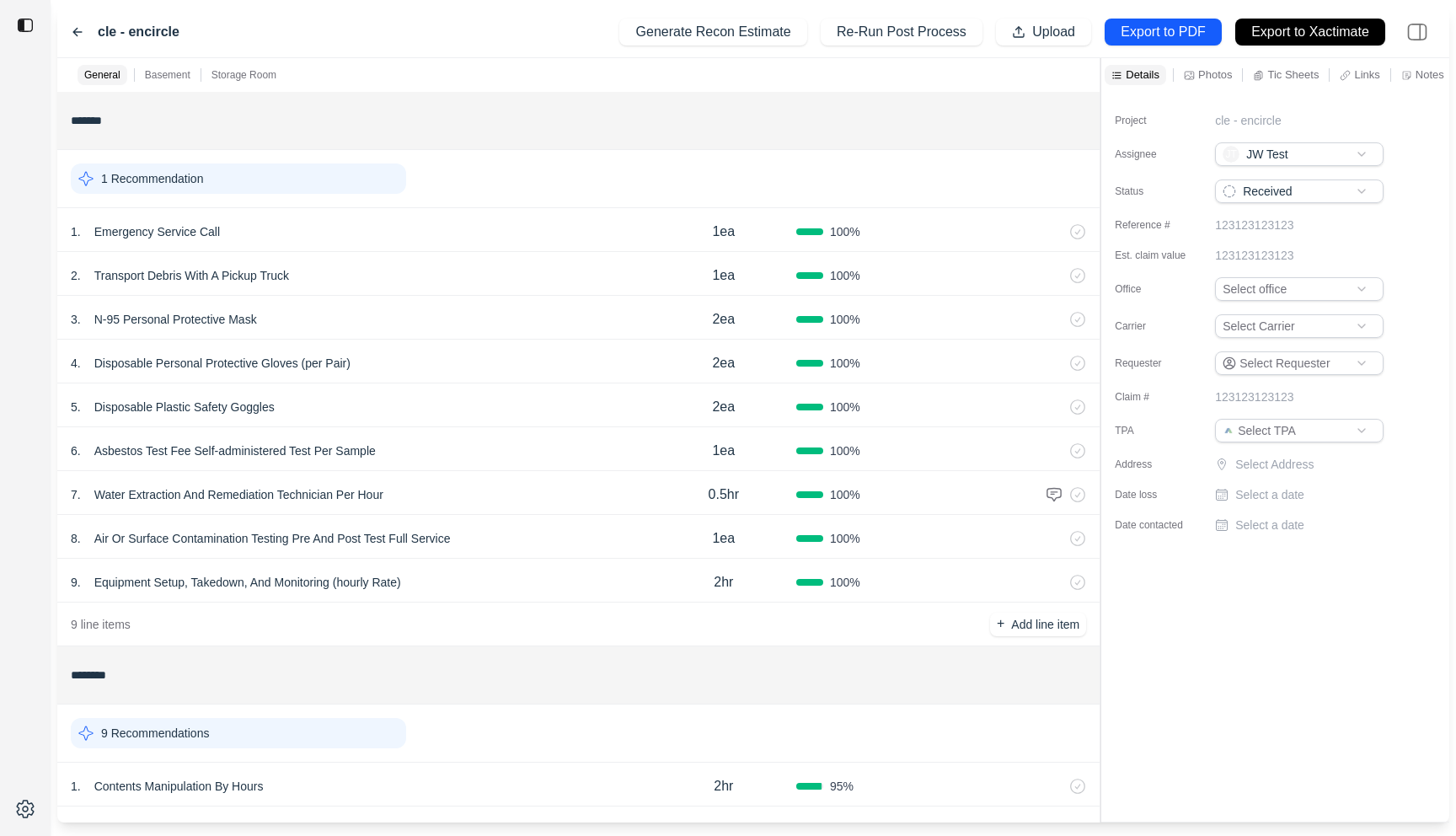
click at [299, 42] on div "cle - encircle Generate Recon Estimate Re-Run Post Process Upload Export to PDF…" at bounding box center [753, 33] width 1392 height 51
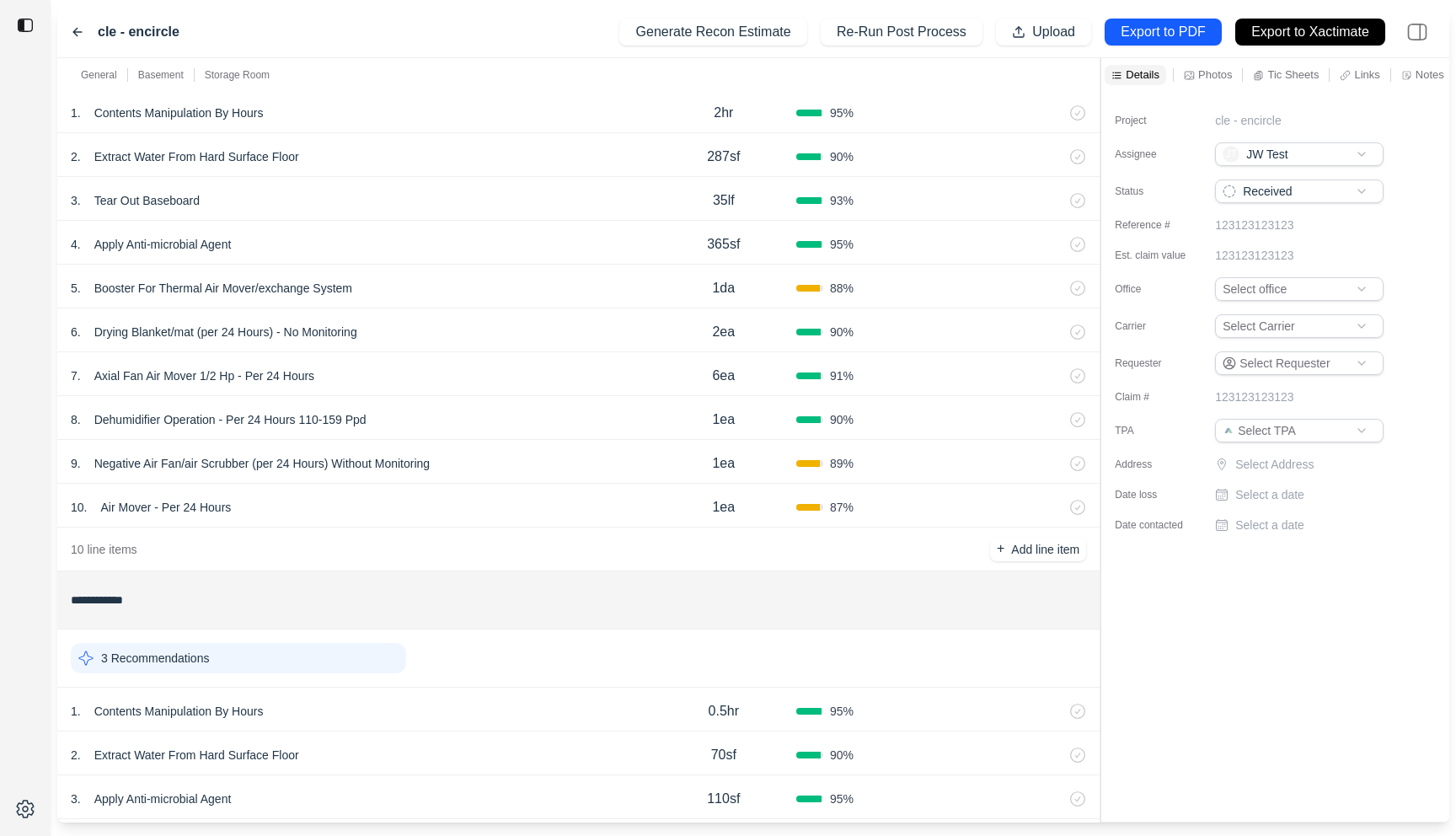
scroll to position [1004, 0]
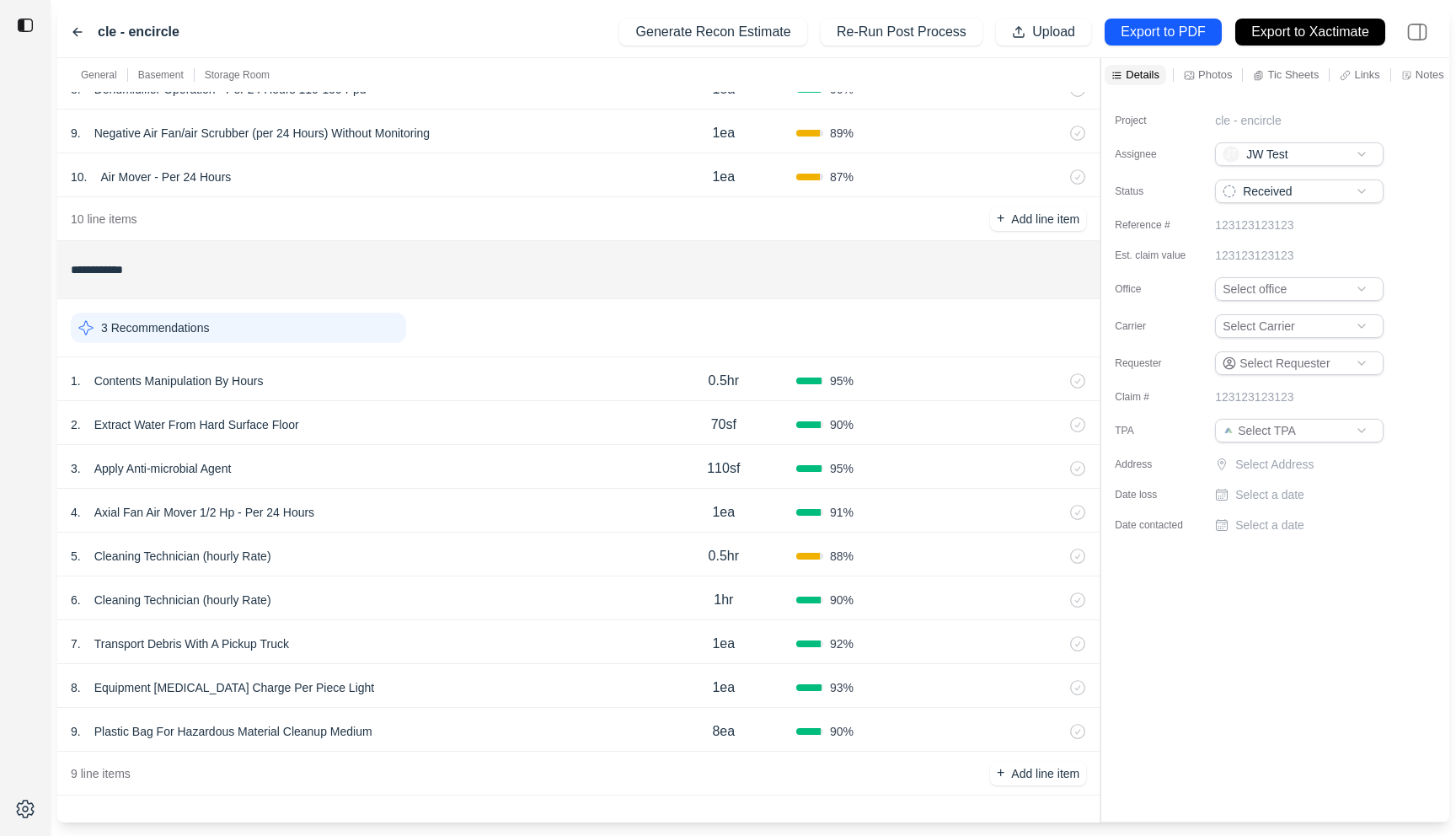
click at [1412, 79] on icon at bounding box center [1406, 75] width 11 height 11
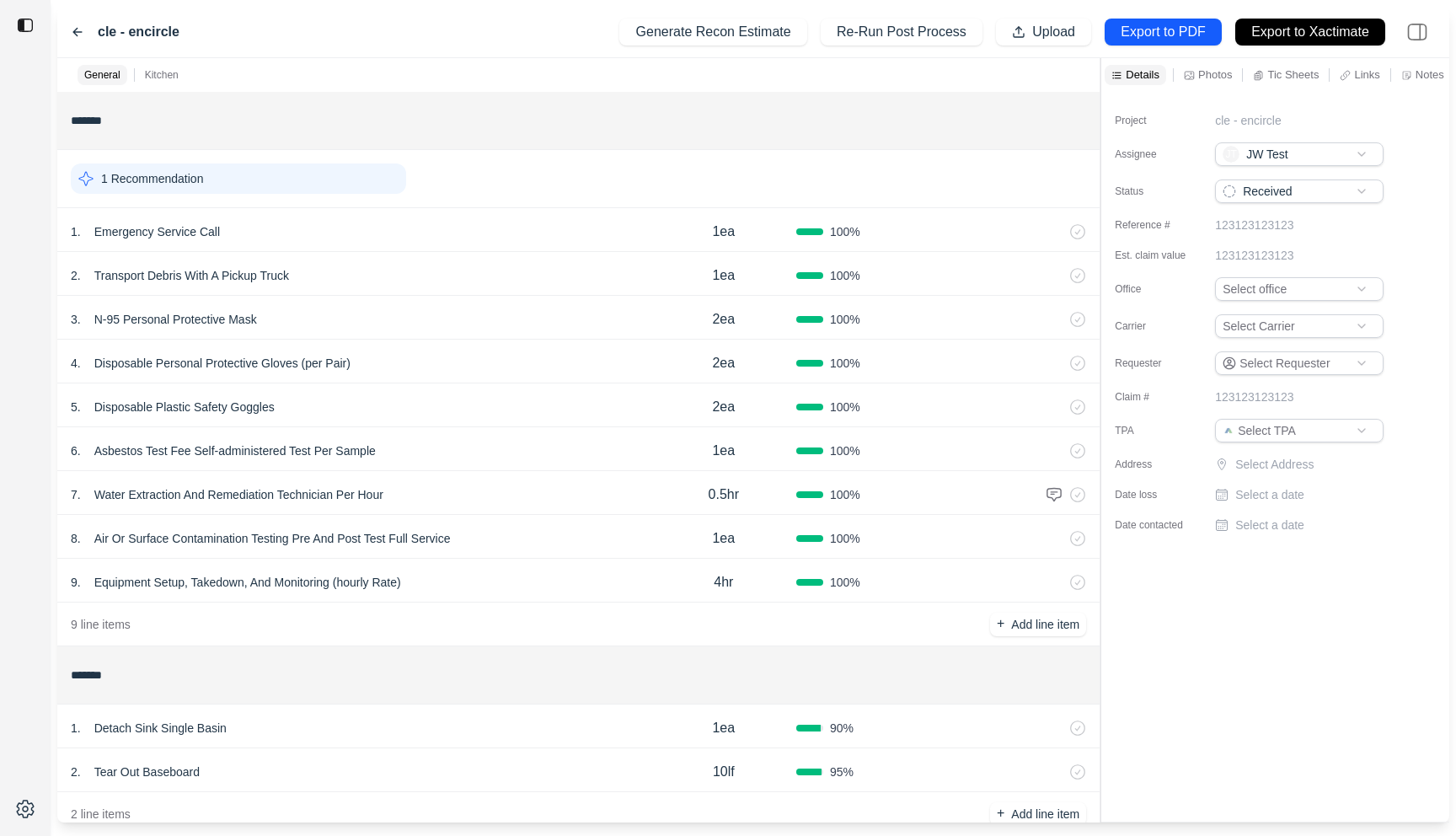
click at [355, 722] on div "1 . Detach Sink Single Basin" at bounding box center [361, 728] width 580 height 24
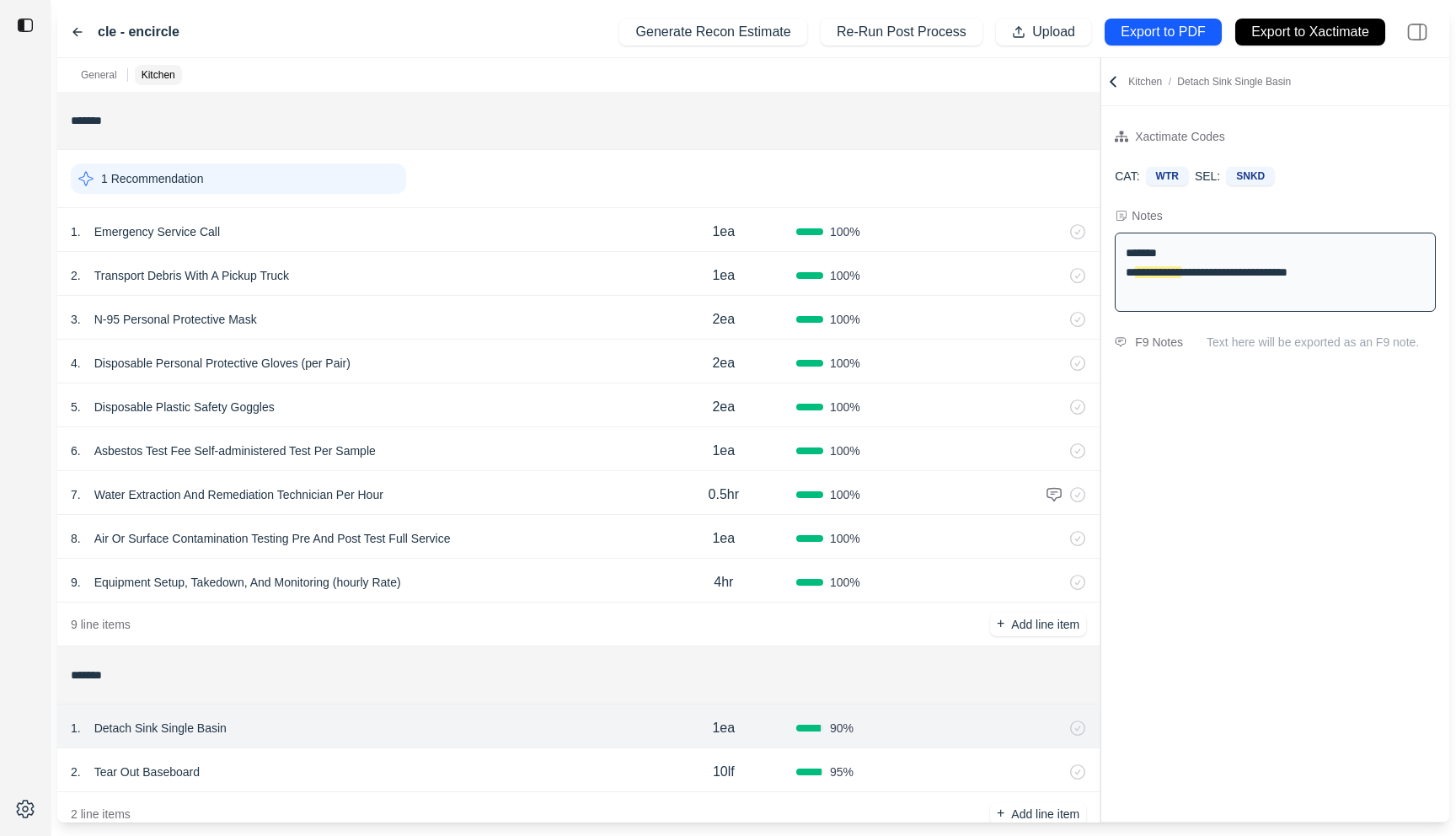
click at [355, 765] on div "2 . Tear Out Baseboard" at bounding box center [361, 772] width 580 height 24
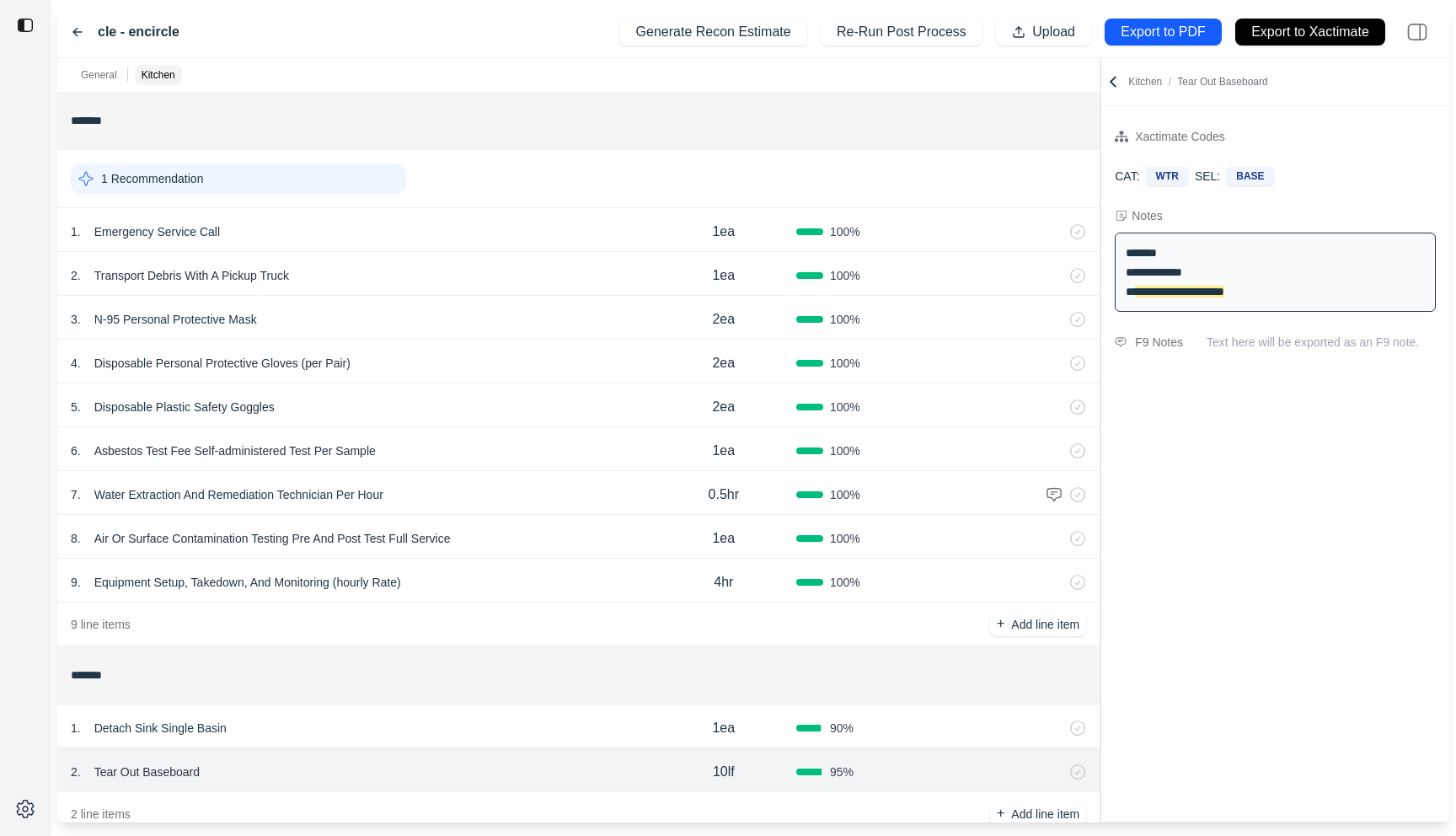
click at [398, 732] on div "1 . Detach Sink Single Basin" at bounding box center [361, 728] width 580 height 24
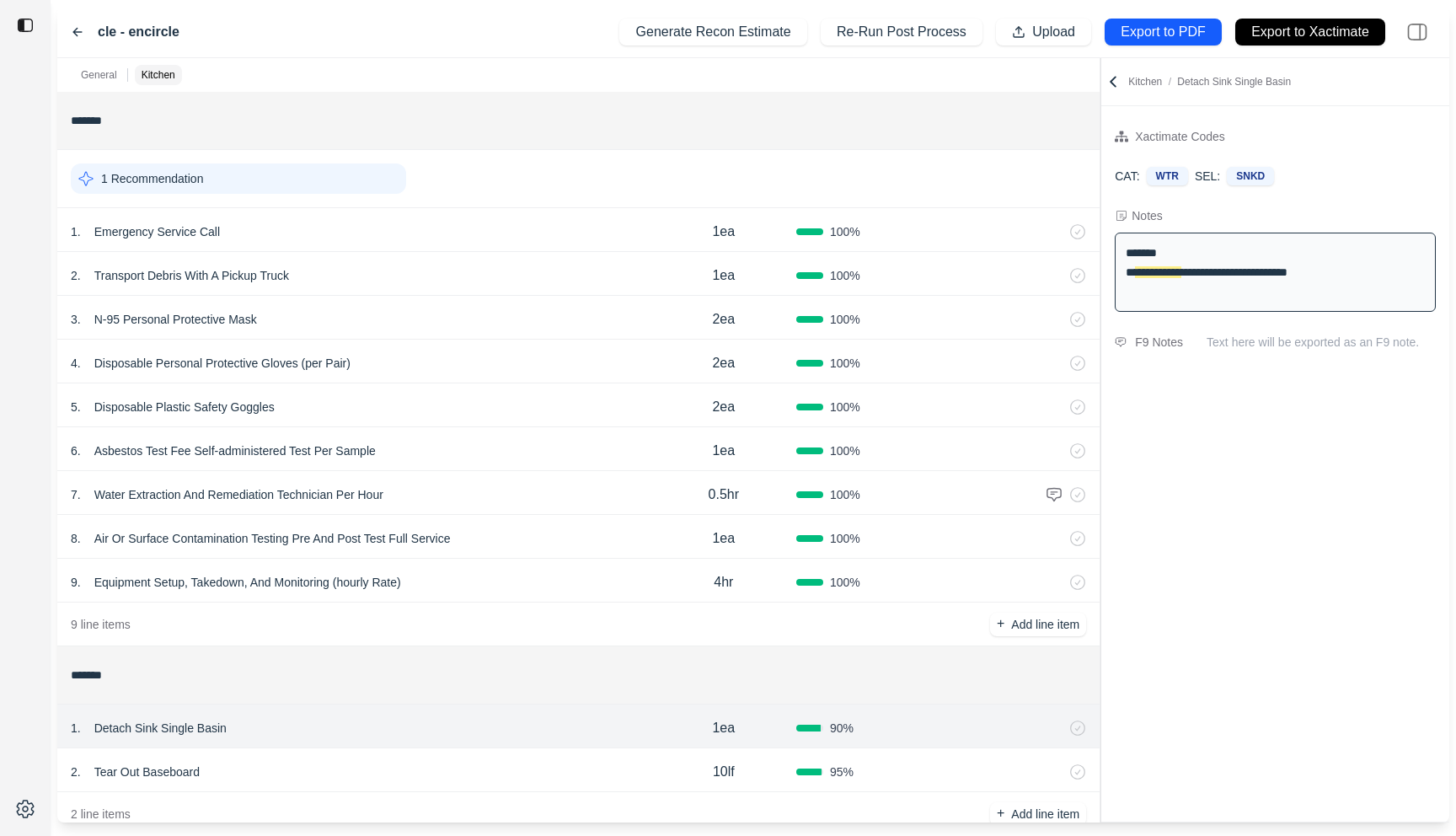
click at [393, 761] on div "2 . Tear Out Baseboard" at bounding box center [361, 772] width 580 height 24
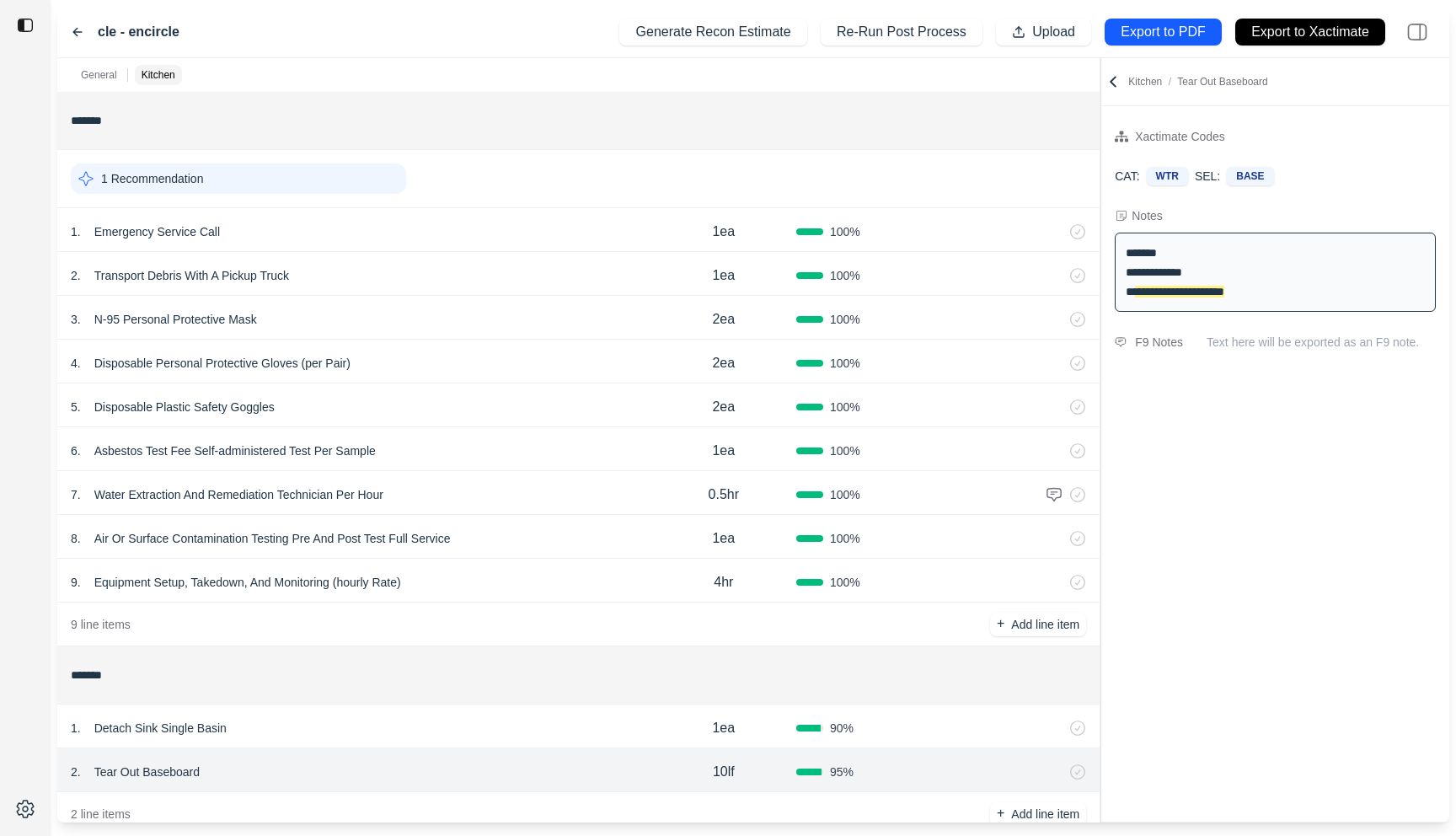
scroll to position [41, 0]
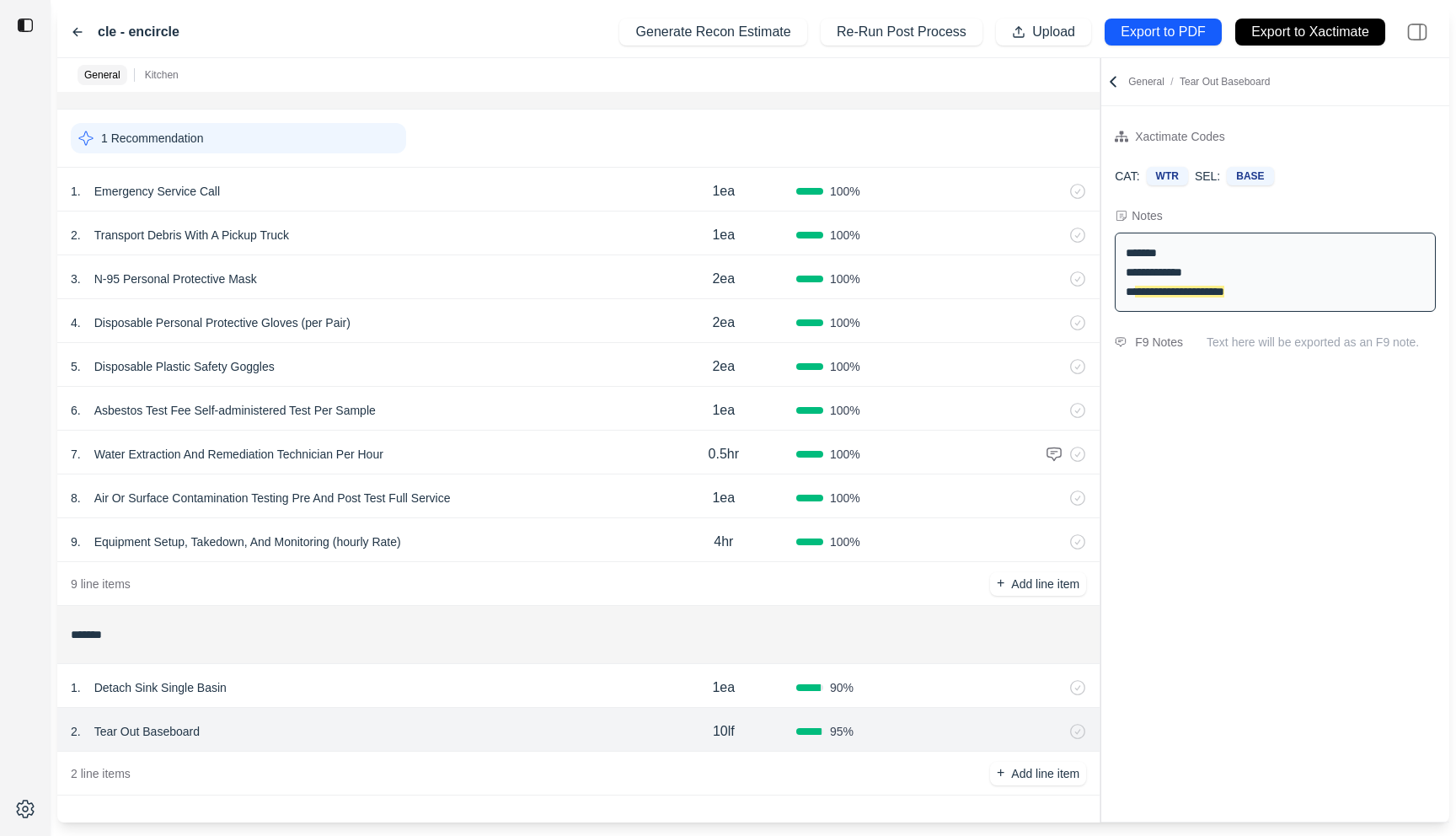
click at [75, 25] on icon at bounding box center [77, 31] width 13 height 13
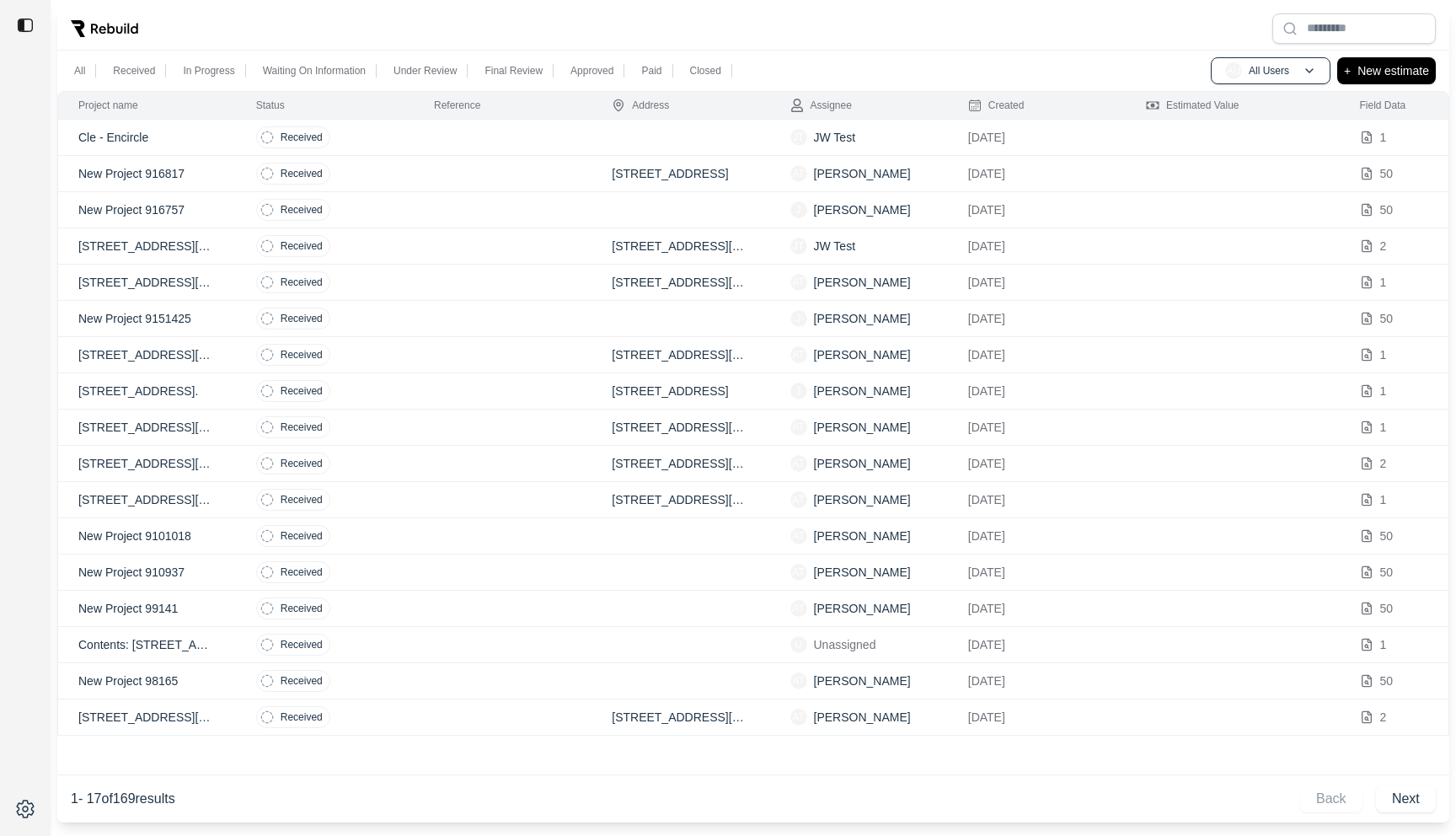
click at [851, 44] on div at bounding box center [753, 28] width 1392 height 43
